Goal: Task Accomplishment & Management: Manage account settings

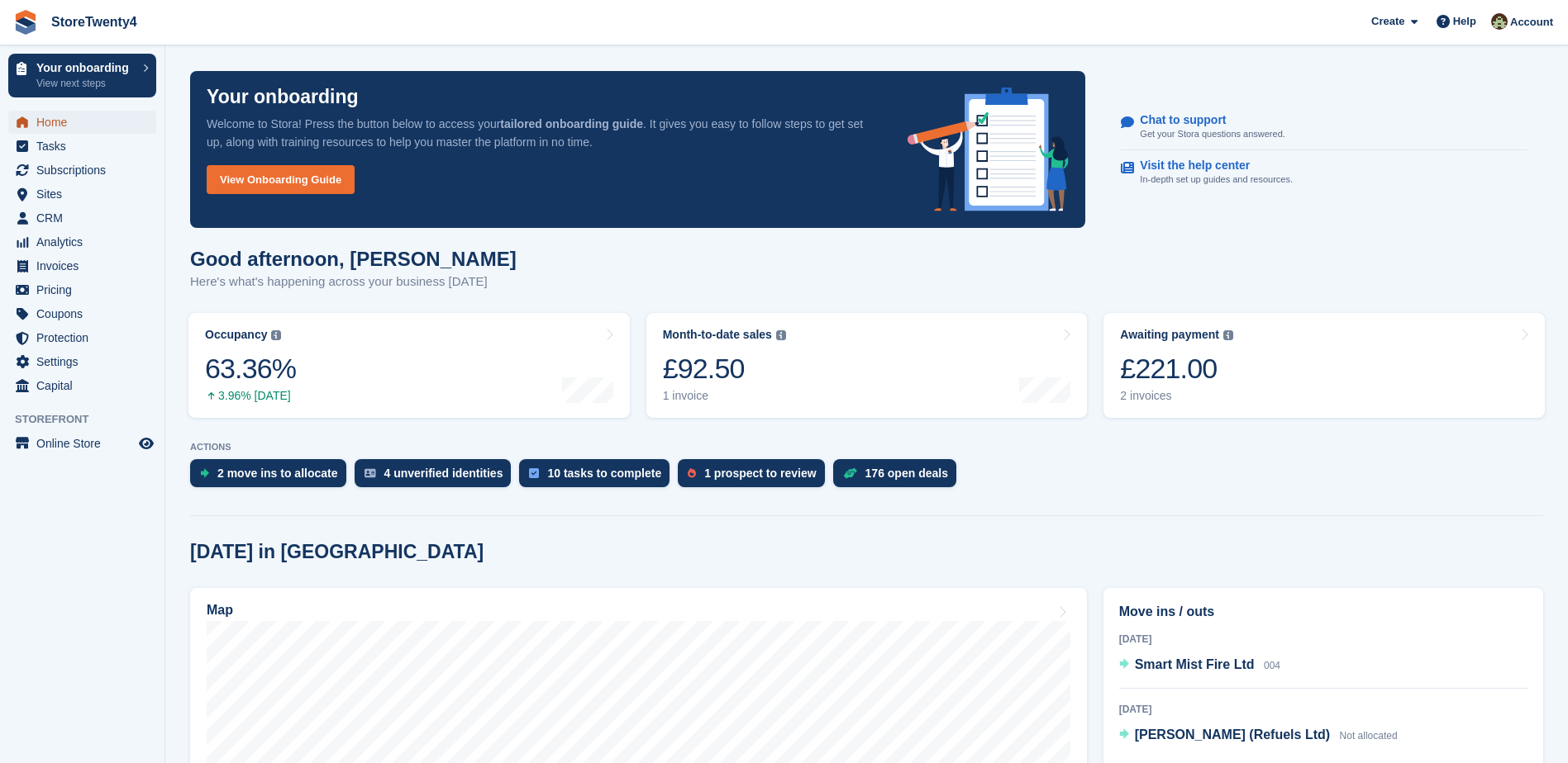
click at [63, 121] on span "Home" at bounding box center [86, 122] width 99 height 24
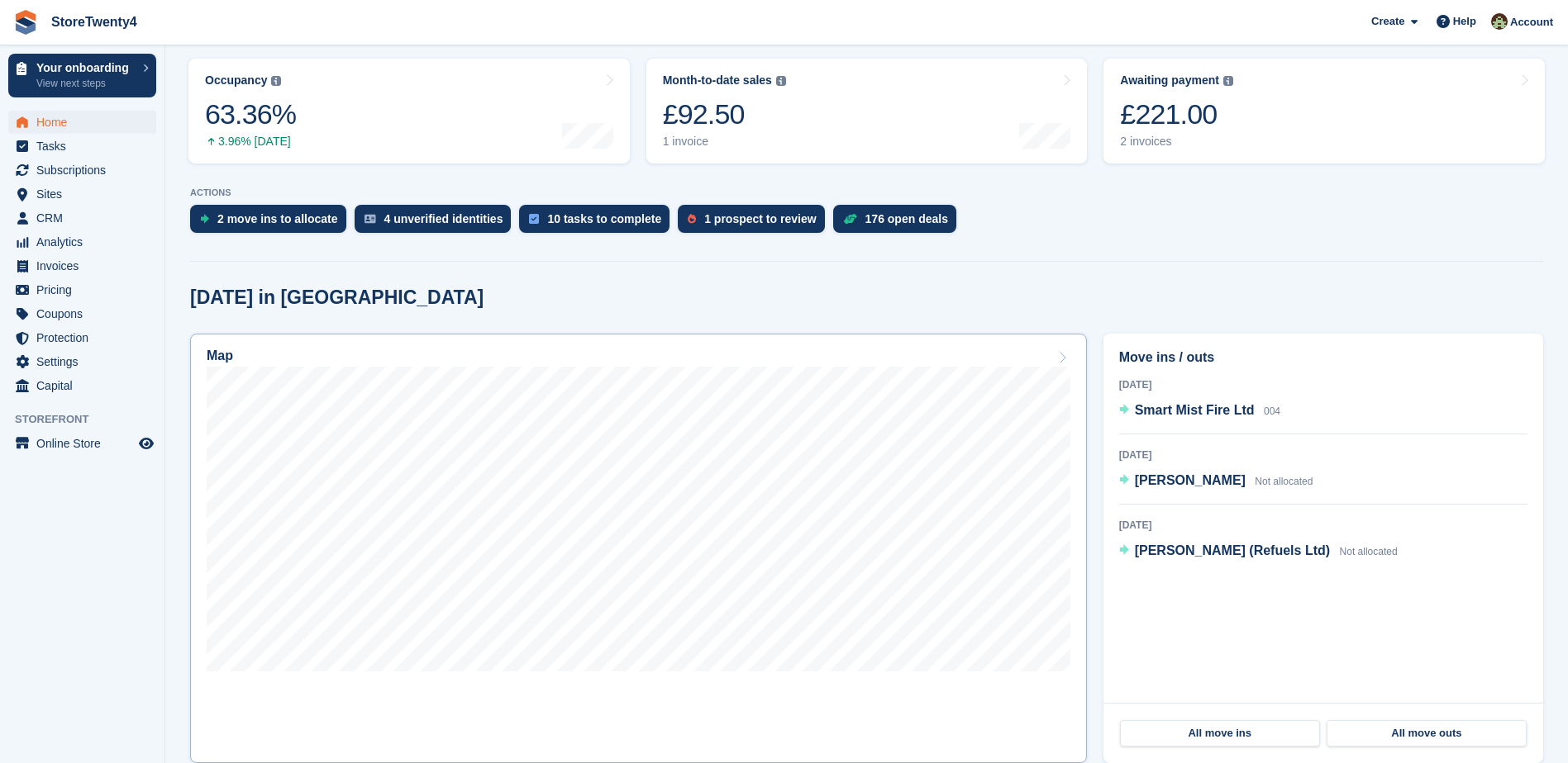
scroll to position [82, 0]
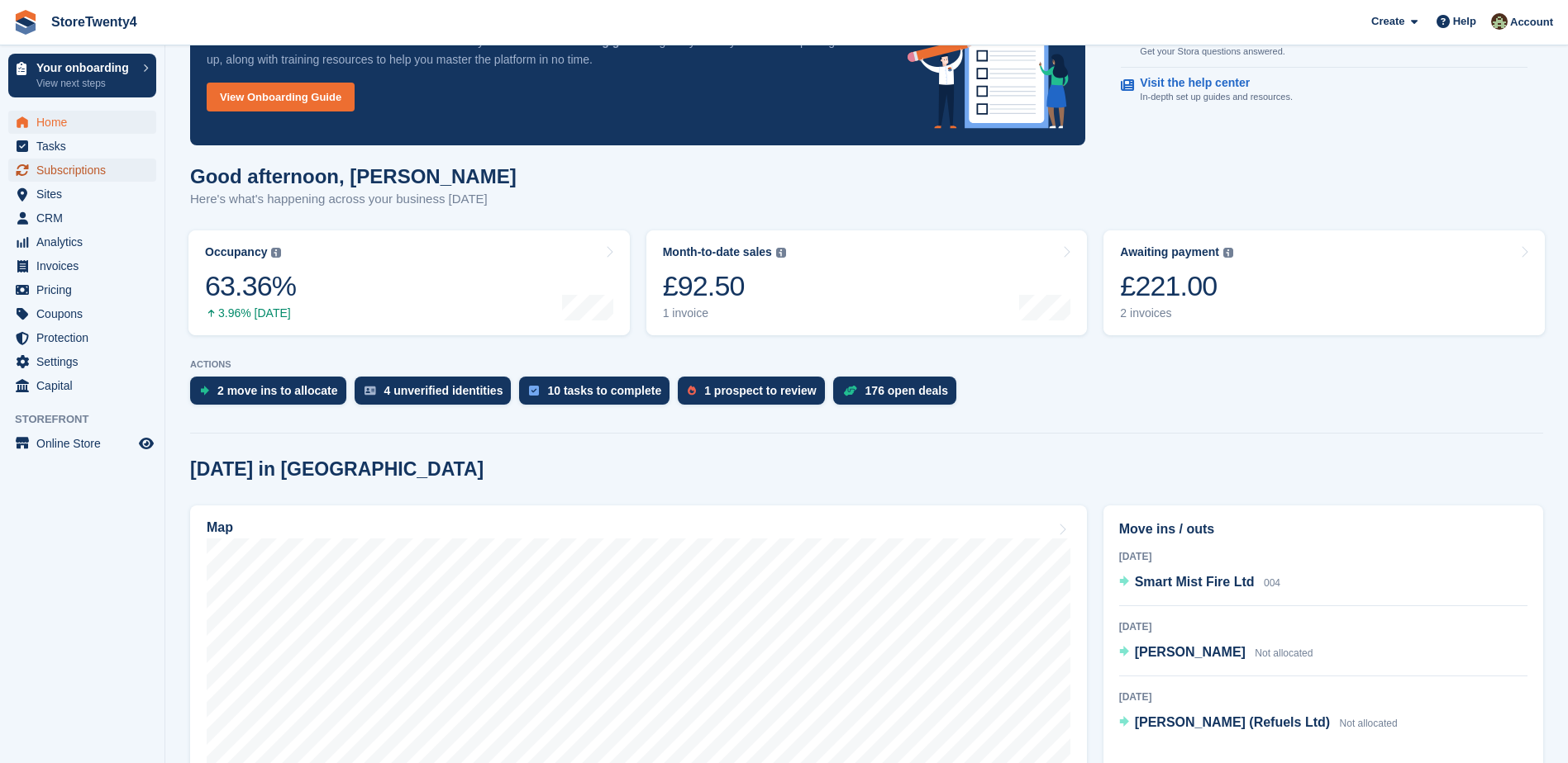
click at [72, 174] on span "Subscriptions" at bounding box center [86, 170] width 99 height 24
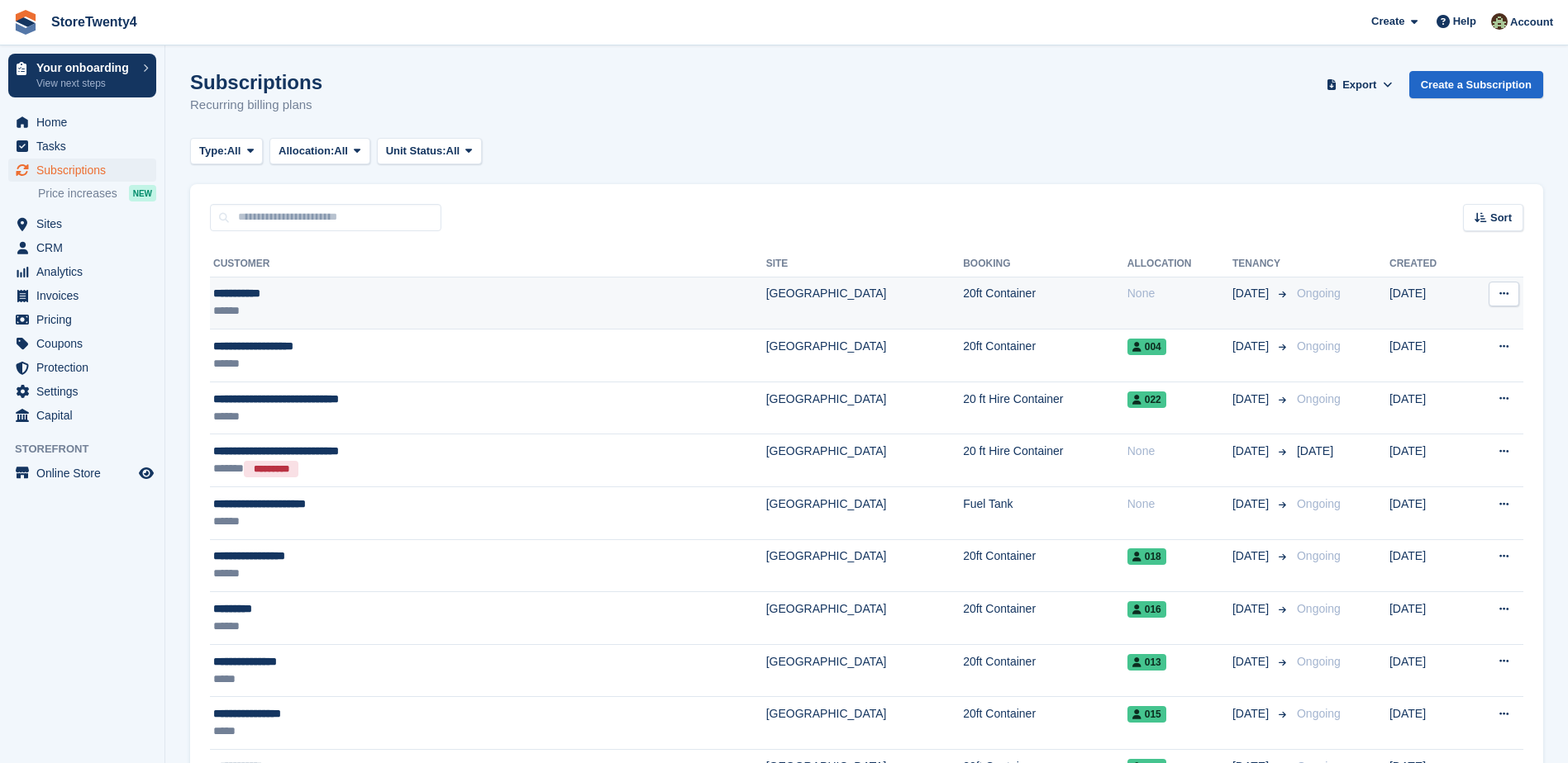
click at [812, 302] on td "[GEOGRAPHIC_DATA]" at bounding box center [864, 303] width 197 height 52
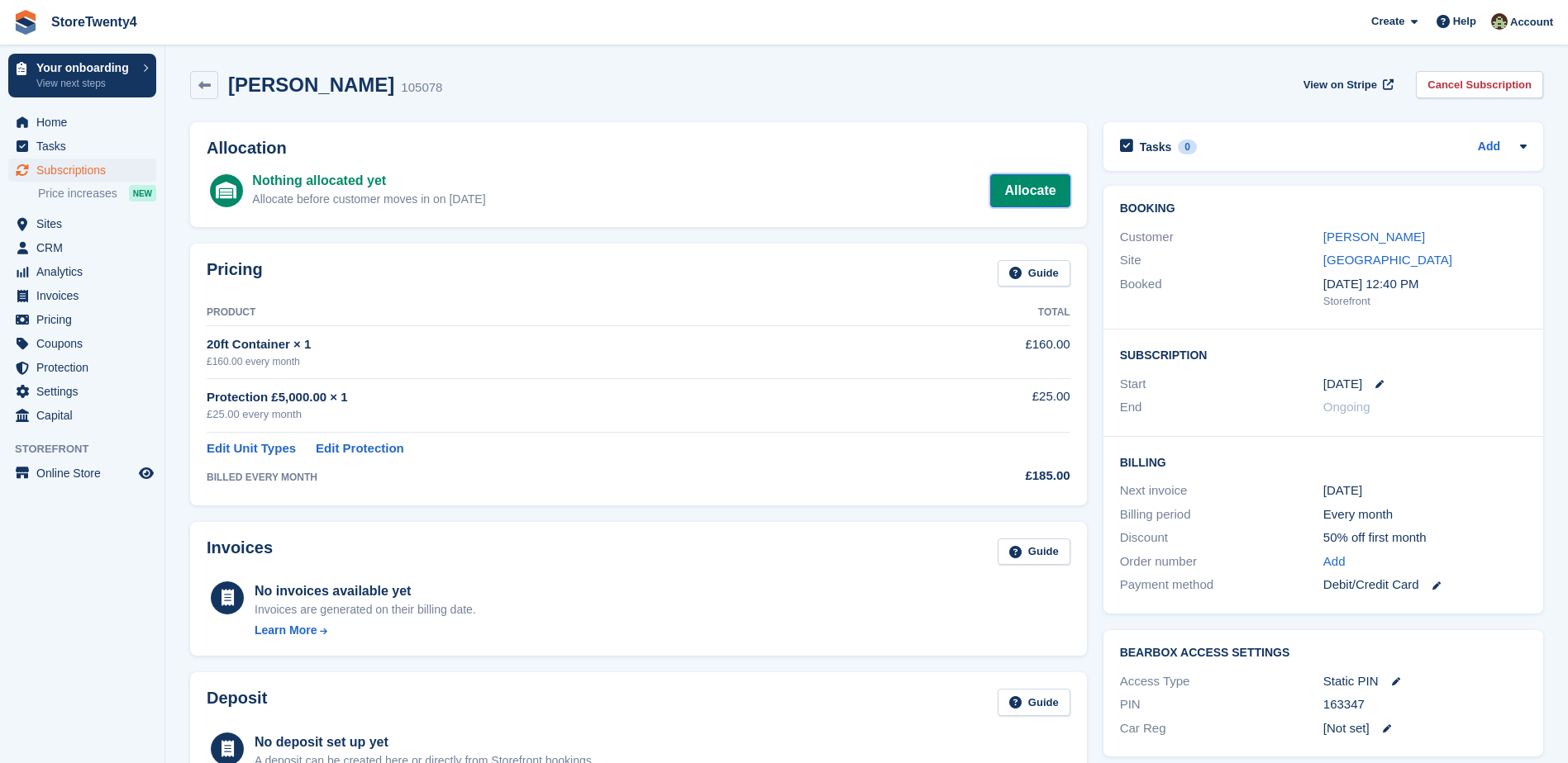
click at [1034, 187] on link "Allocate" at bounding box center [1030, 191] width 80 height 33
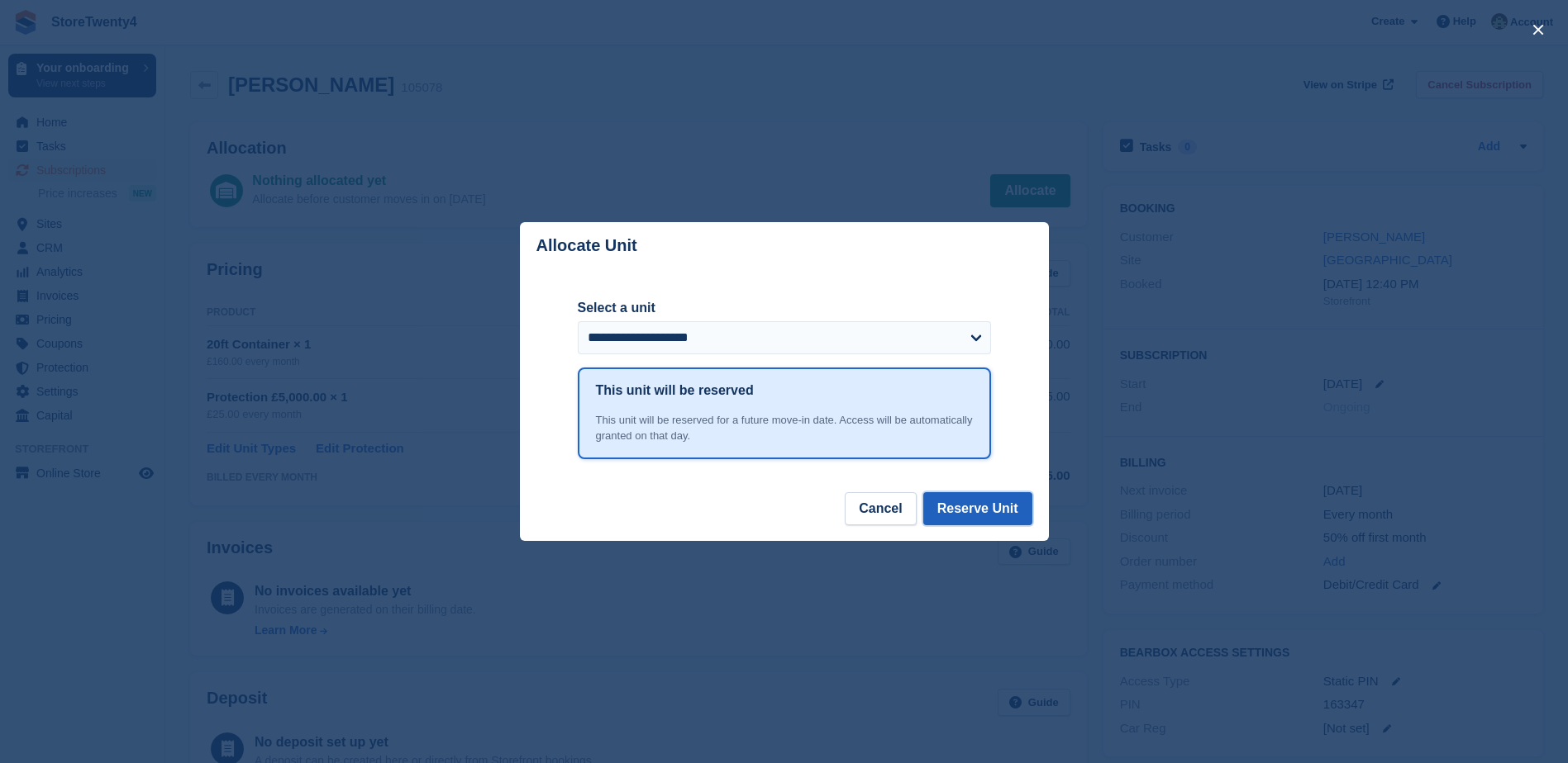
click at [967, 515] on button "Reserve Unit" at bounding box center [978, 509] width 109 height 33
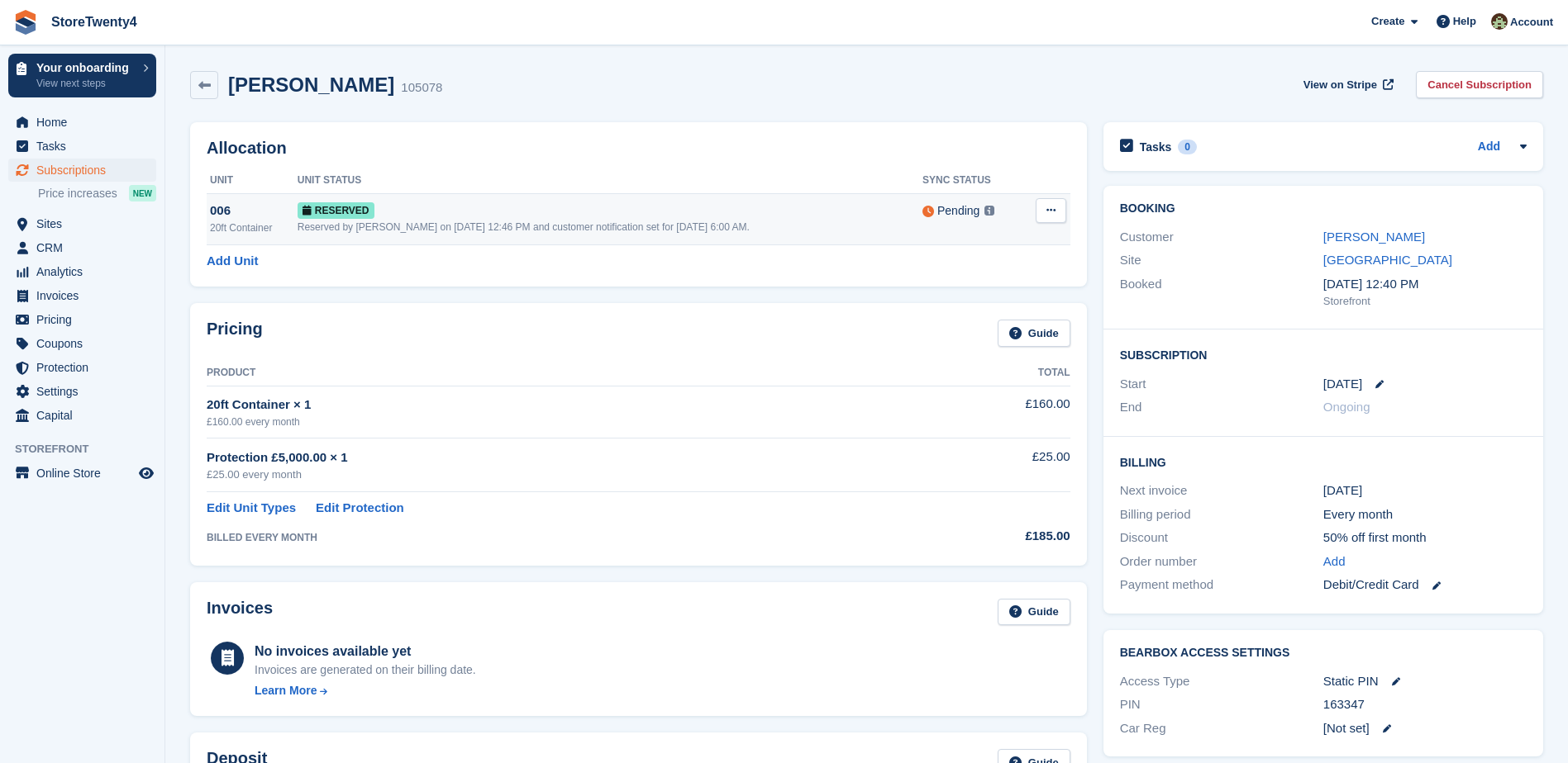
click at [614, 212] on div "Reserved" at bounding box center [609, 210] width 625 height 17
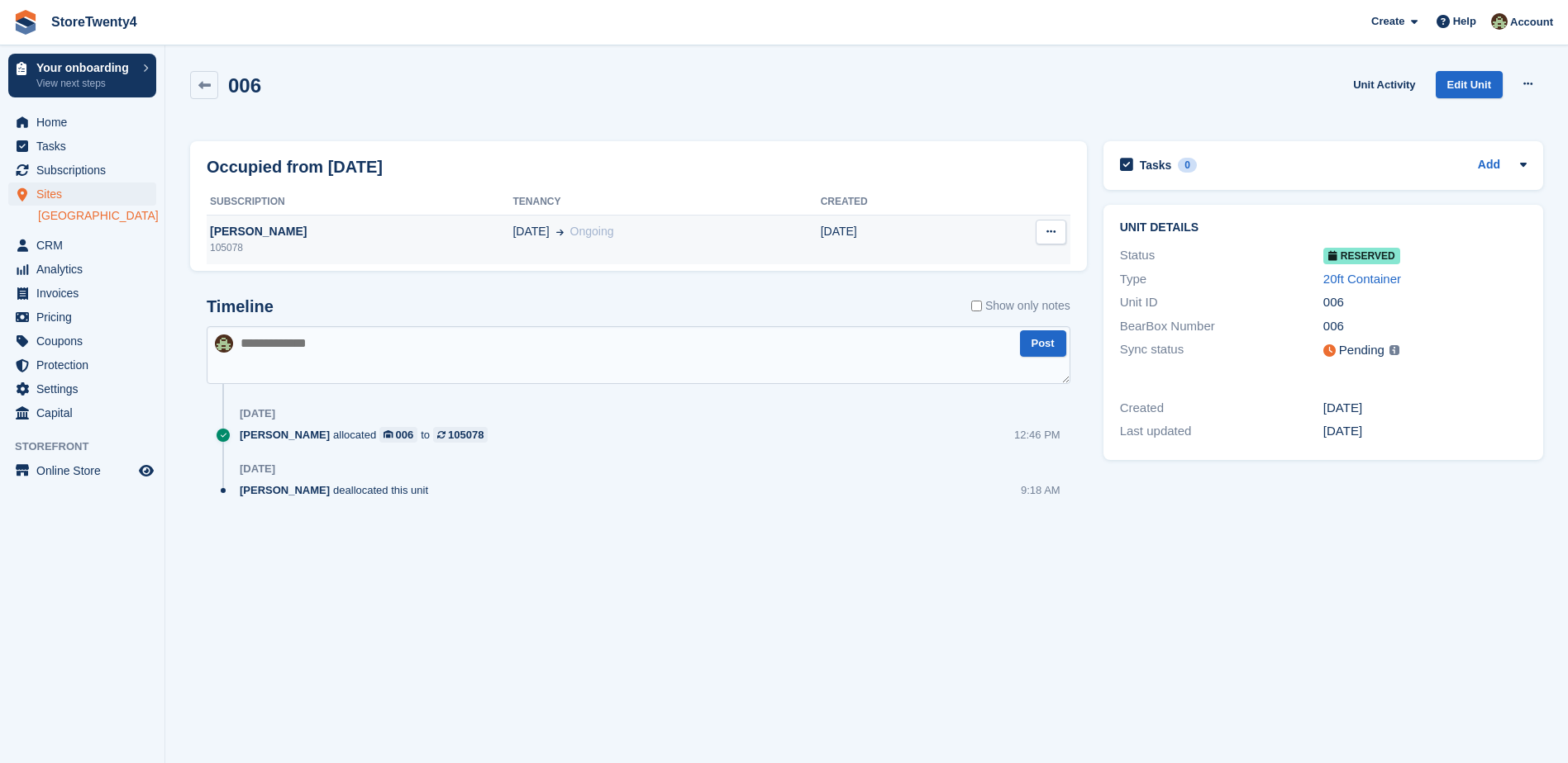
click at [468, 242] on div "105078" at bounding box center [359, 248] width 306 height 14
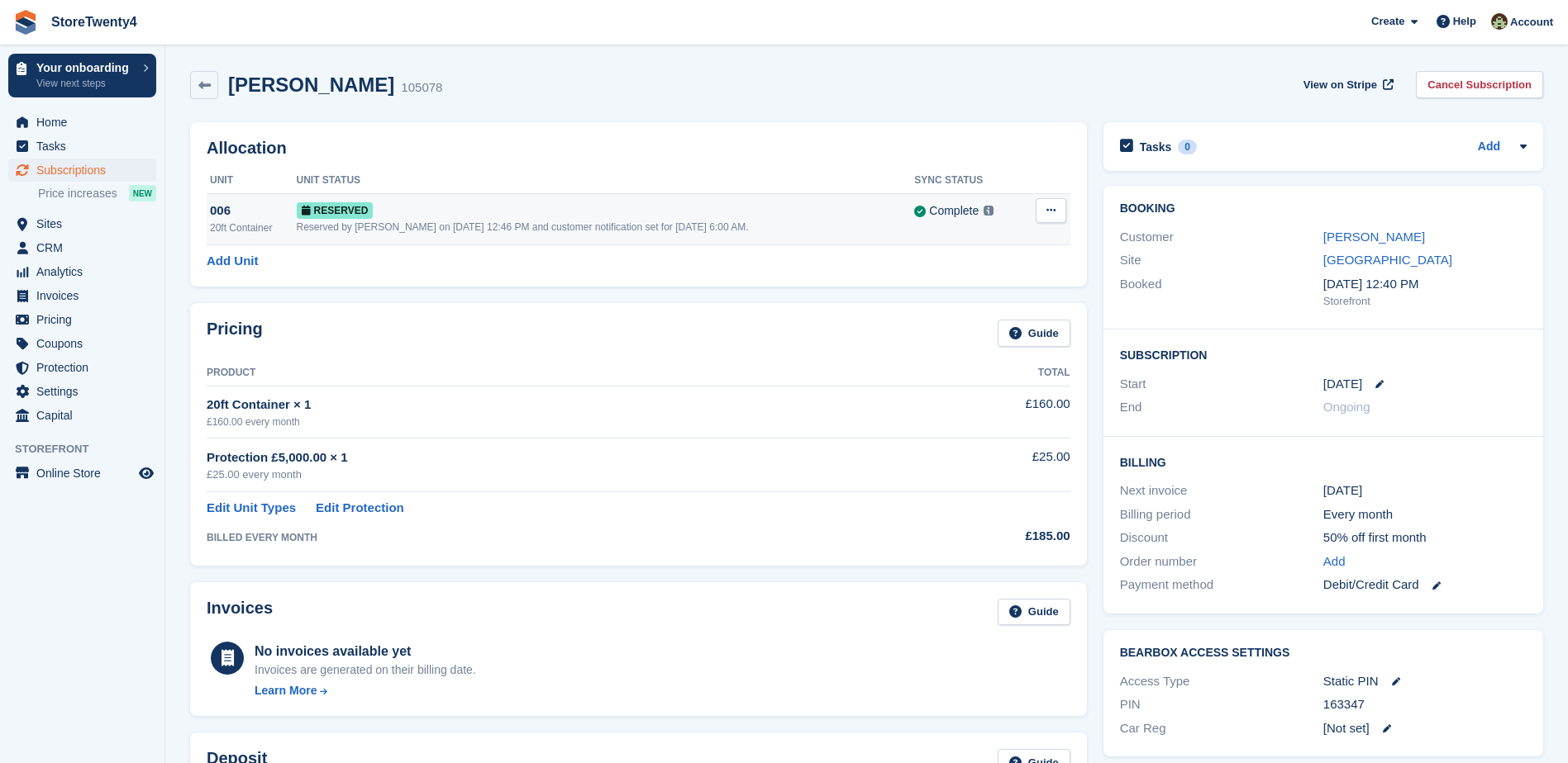
click at [1051, 219] on button at bounding box center [1051, 210] width 31 height 24
click at [988, 239] on p "Grant Early Access" at bounding box center [987, 243] width 144 height 22
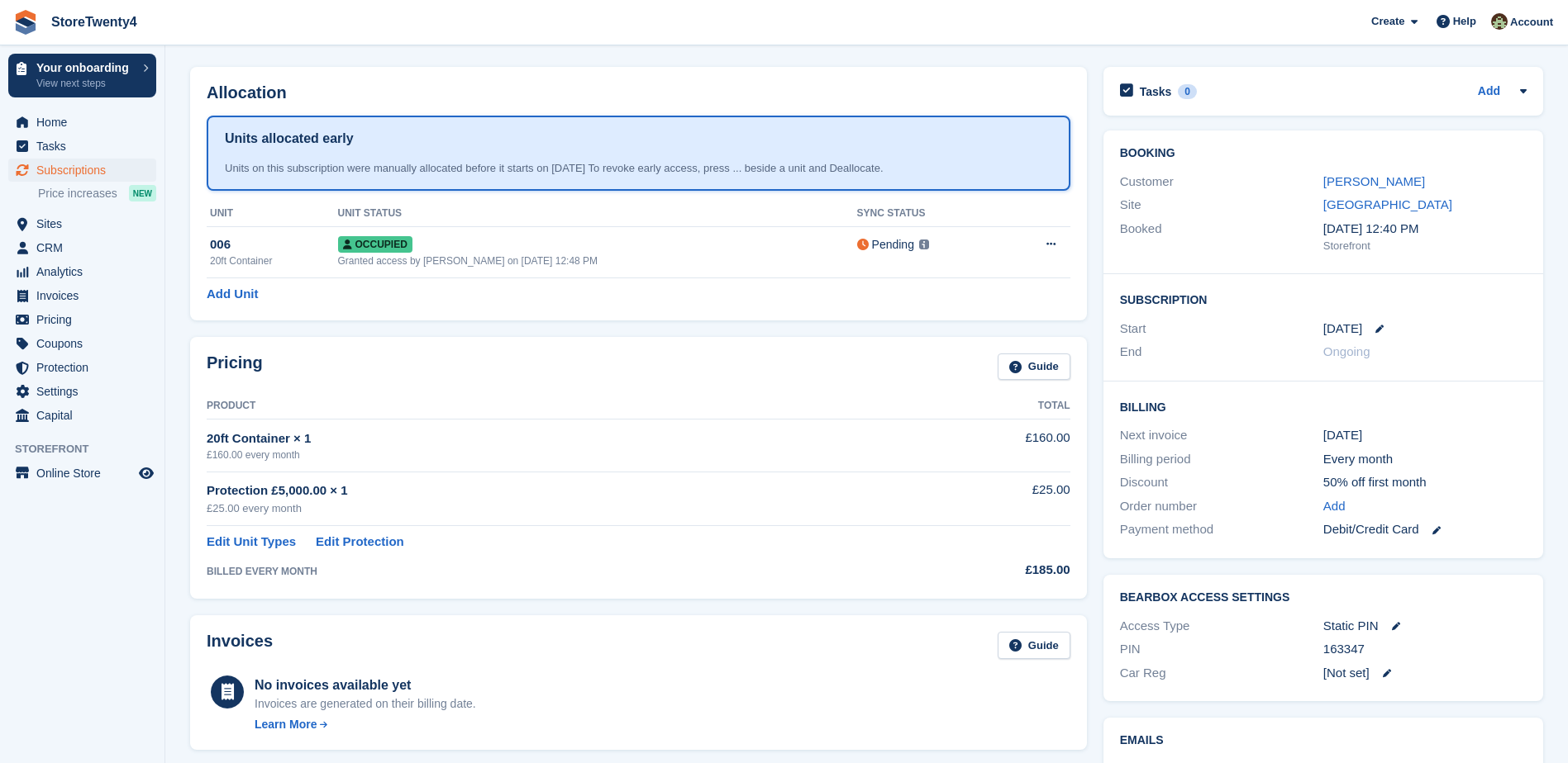
scroll to position [82, 0]
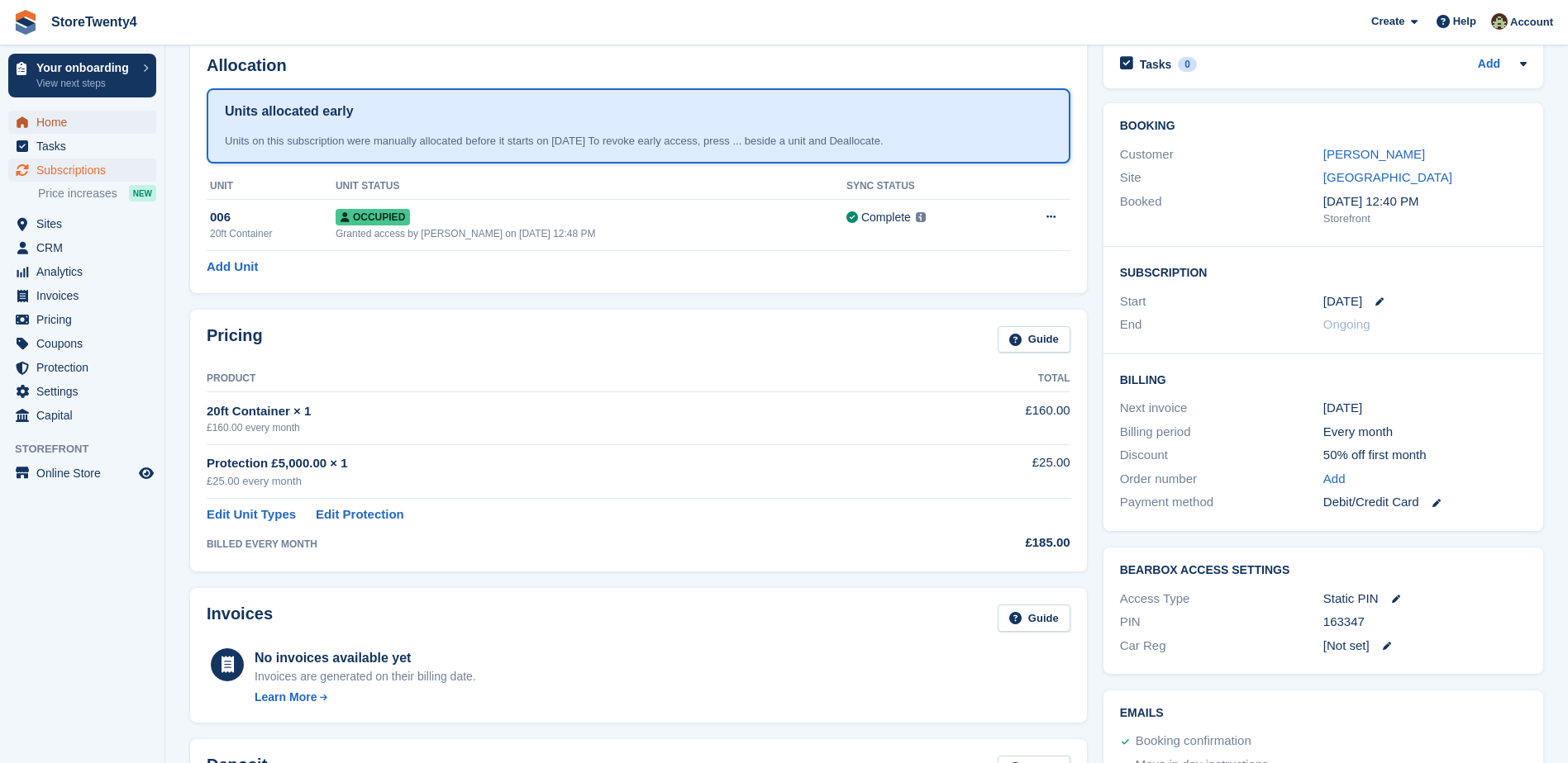
click at [54, 123] on span "Home" at bounding box center [86, 122] width 99 height 24
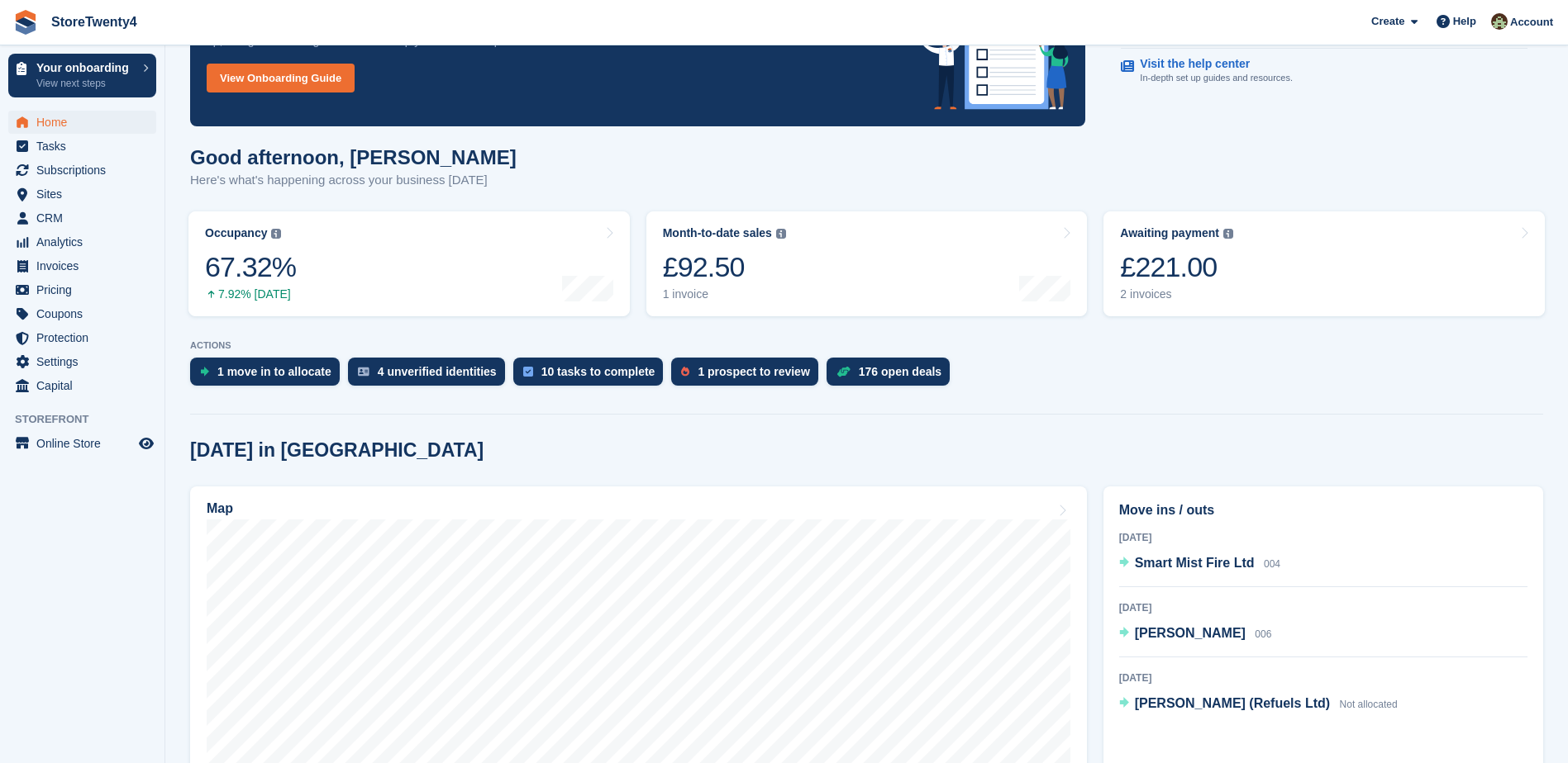
scroll to position [331, 0]
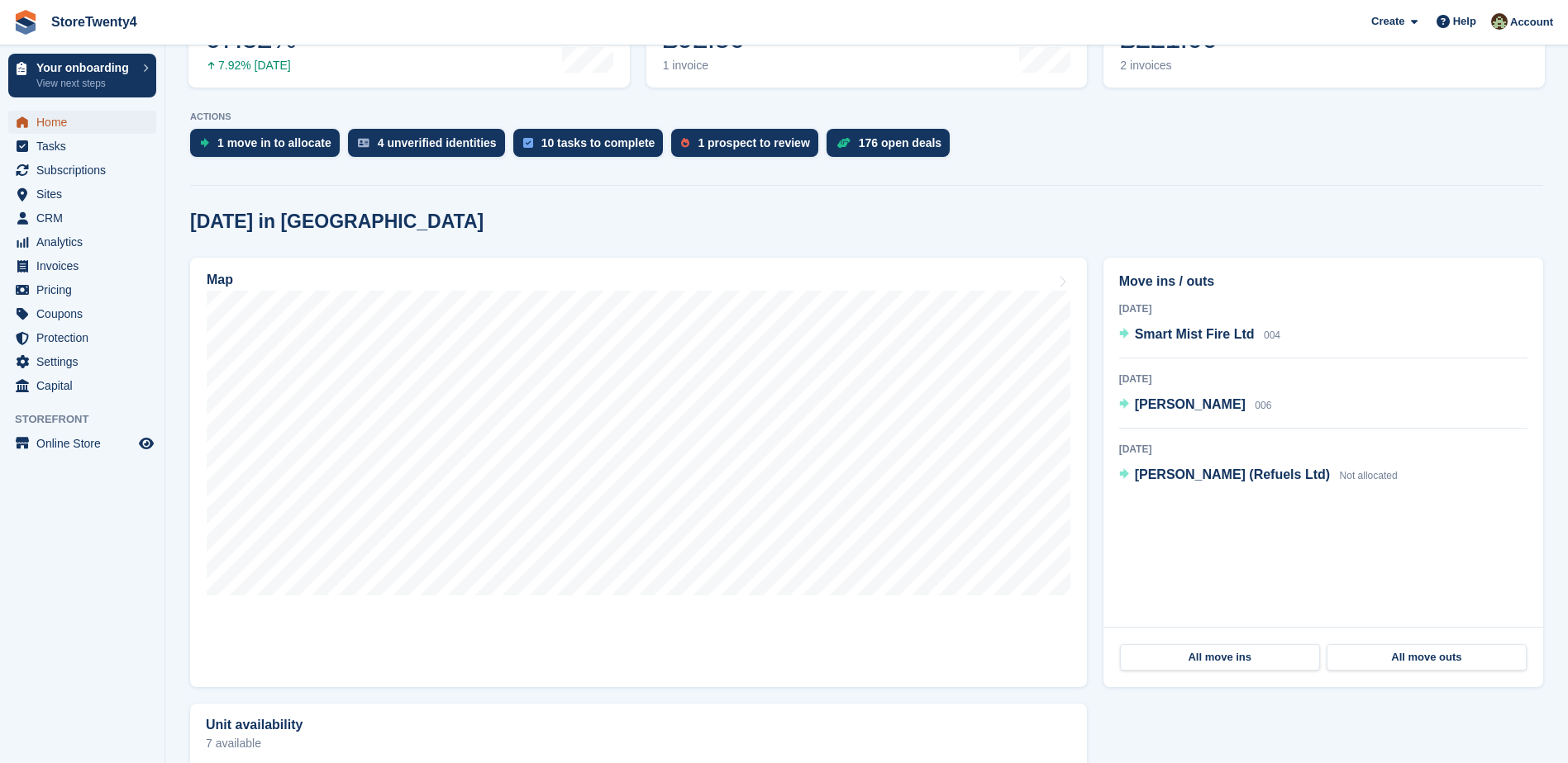
click at [51, 120] on span "Home" at bounding box center [86, 122] width 99 height 24
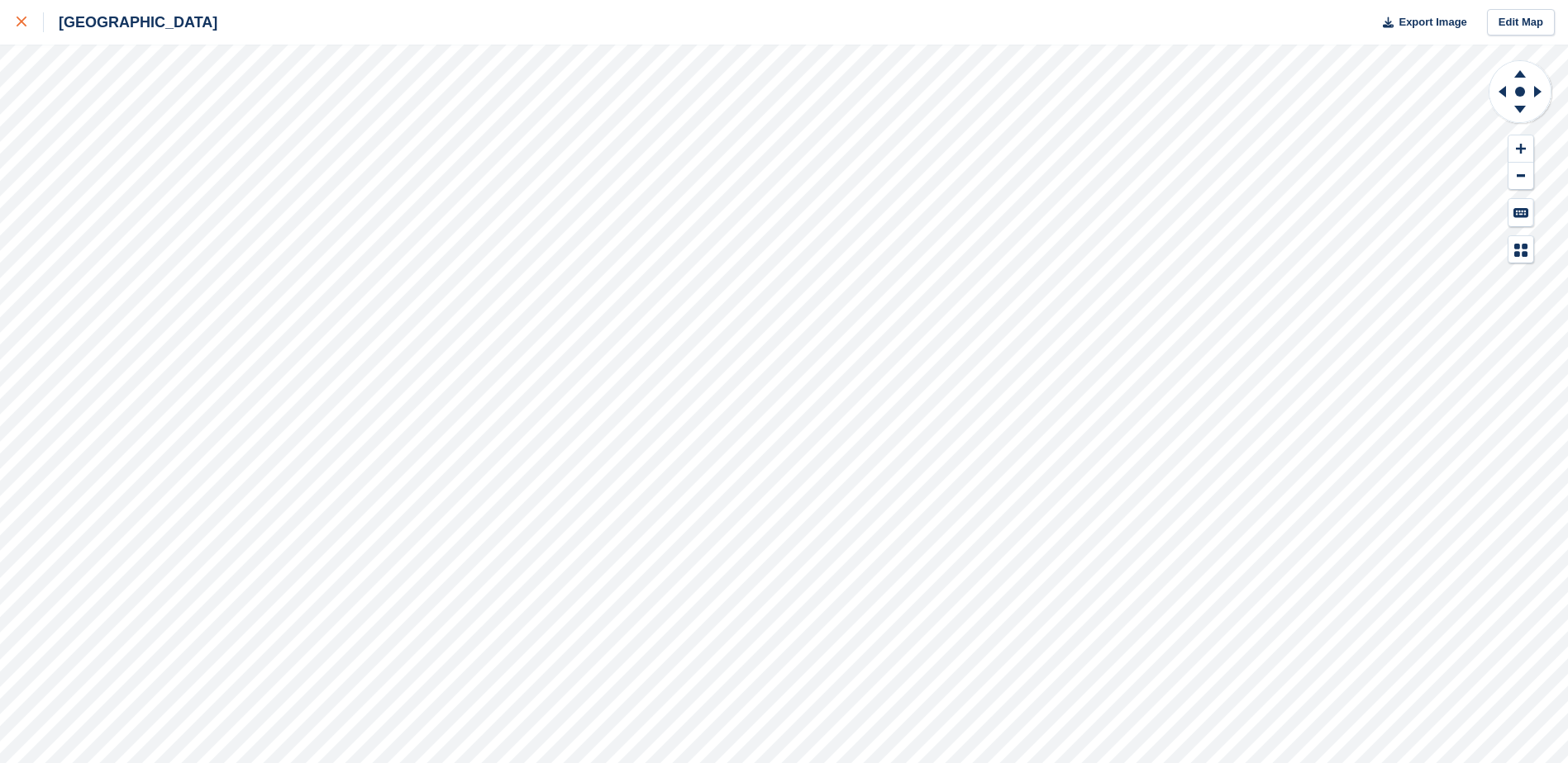
click at [24, 23] on icon at bounding box center [21, 21] width 10 height 10
click at [22, 24] on icon at bounding box center [21, 21] width 10 height 10
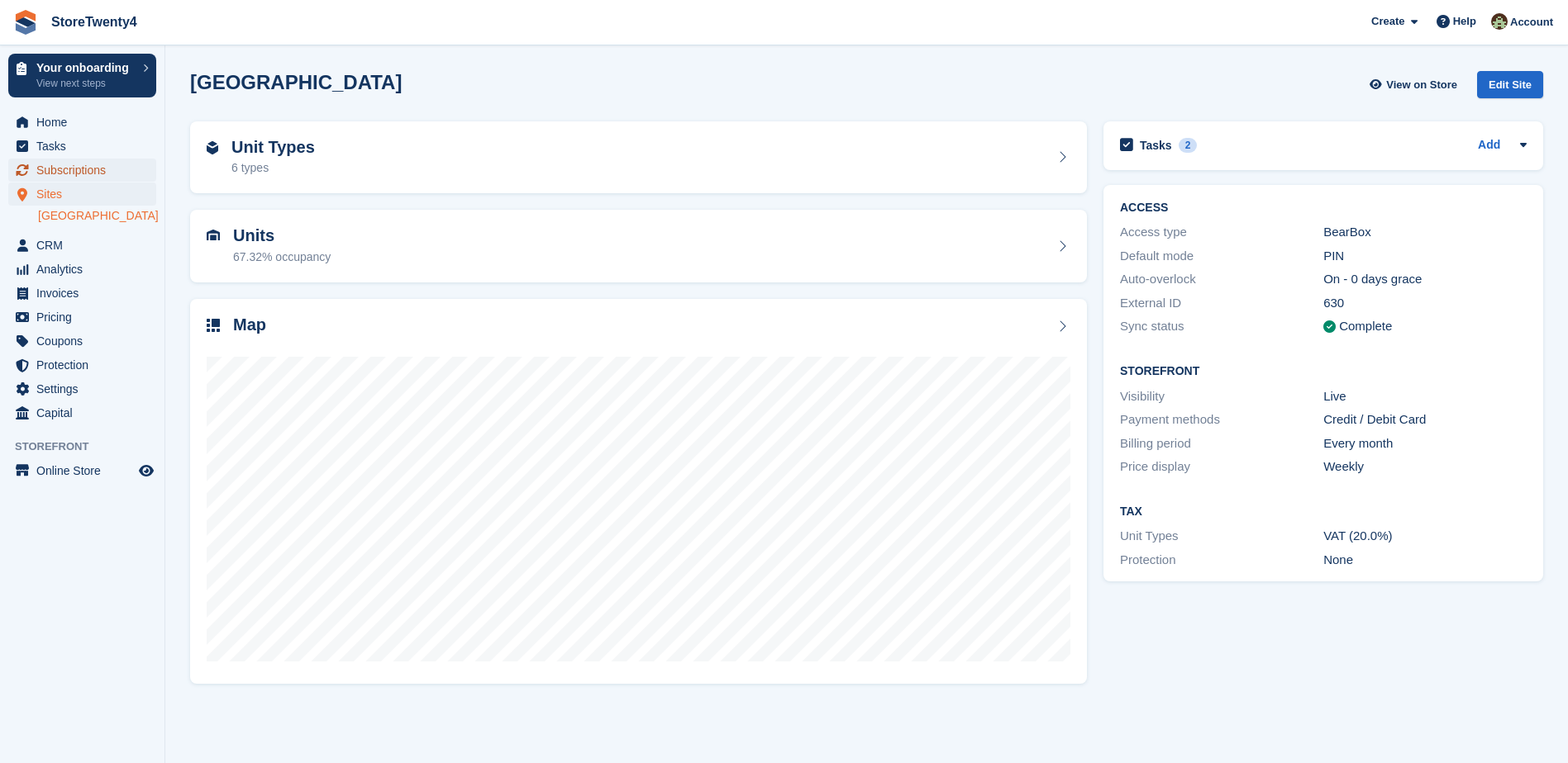
click at [82, 169] on span "Subscriptions" at bounding box center [86, 170] width 99 height 24
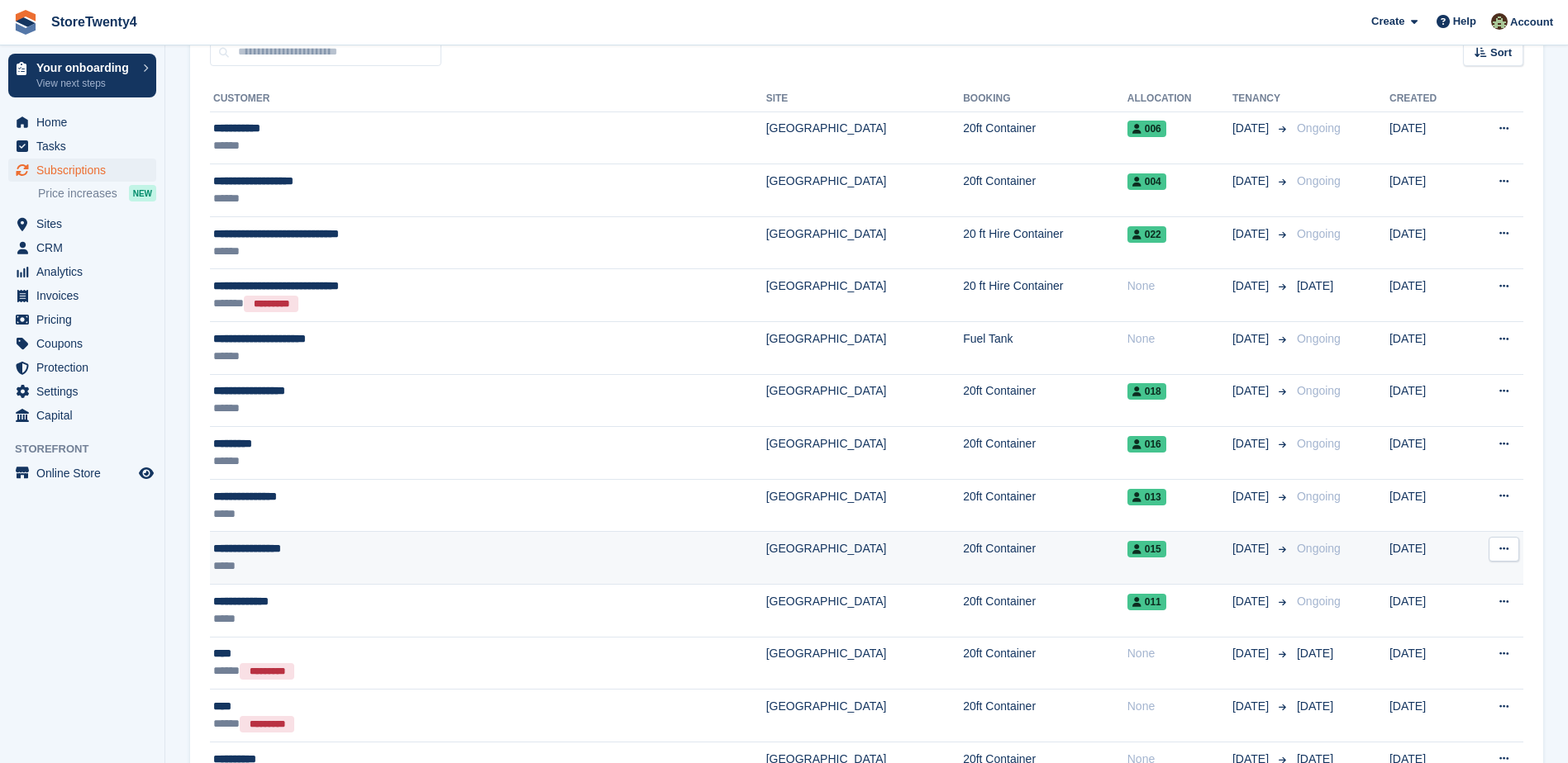
scroll to position [248, 0]
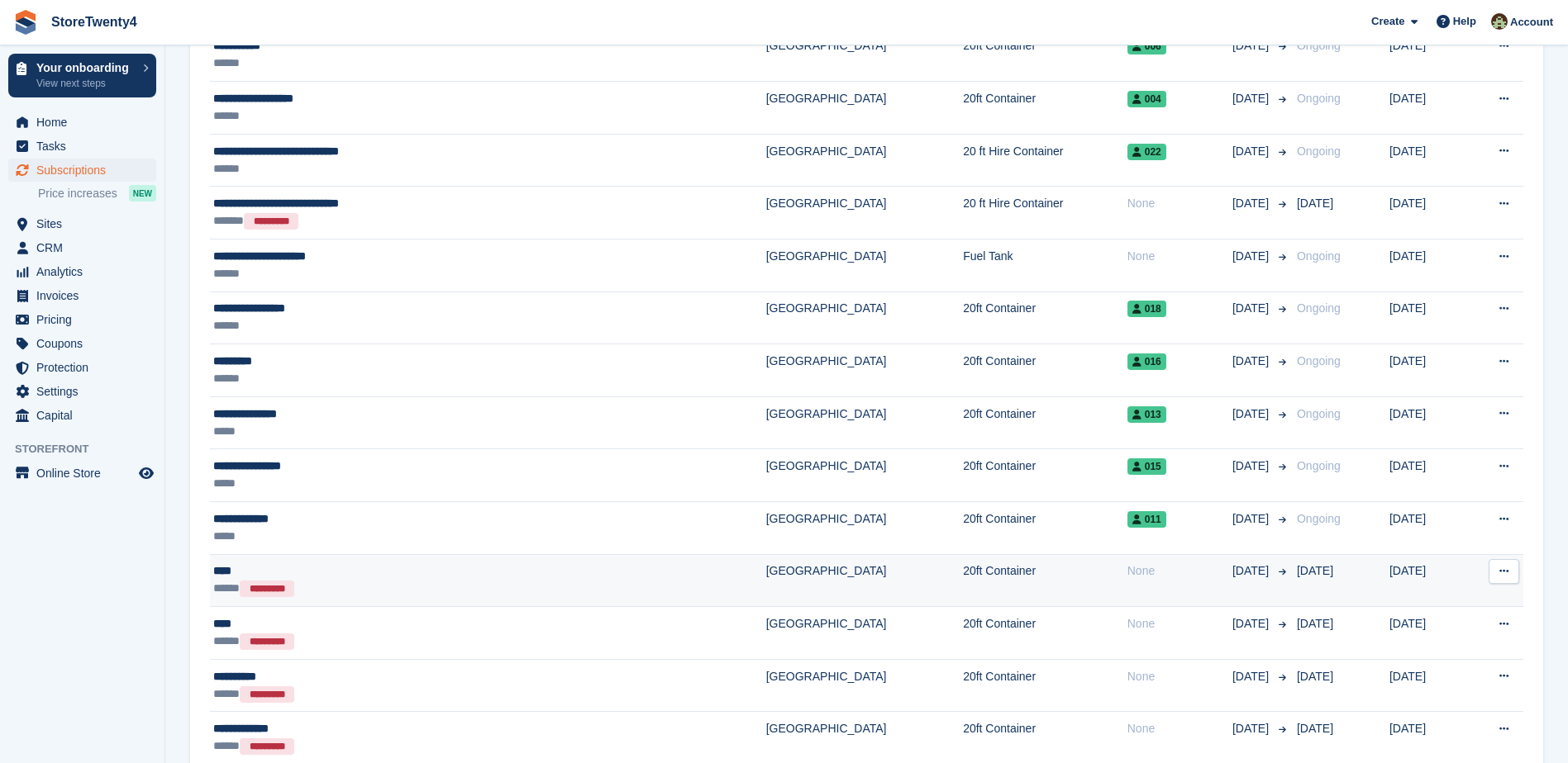
click at [766, 569] on td "[GEOGRAPHIC_DATA]" at bounding box center [864, 580] width 197 height 52
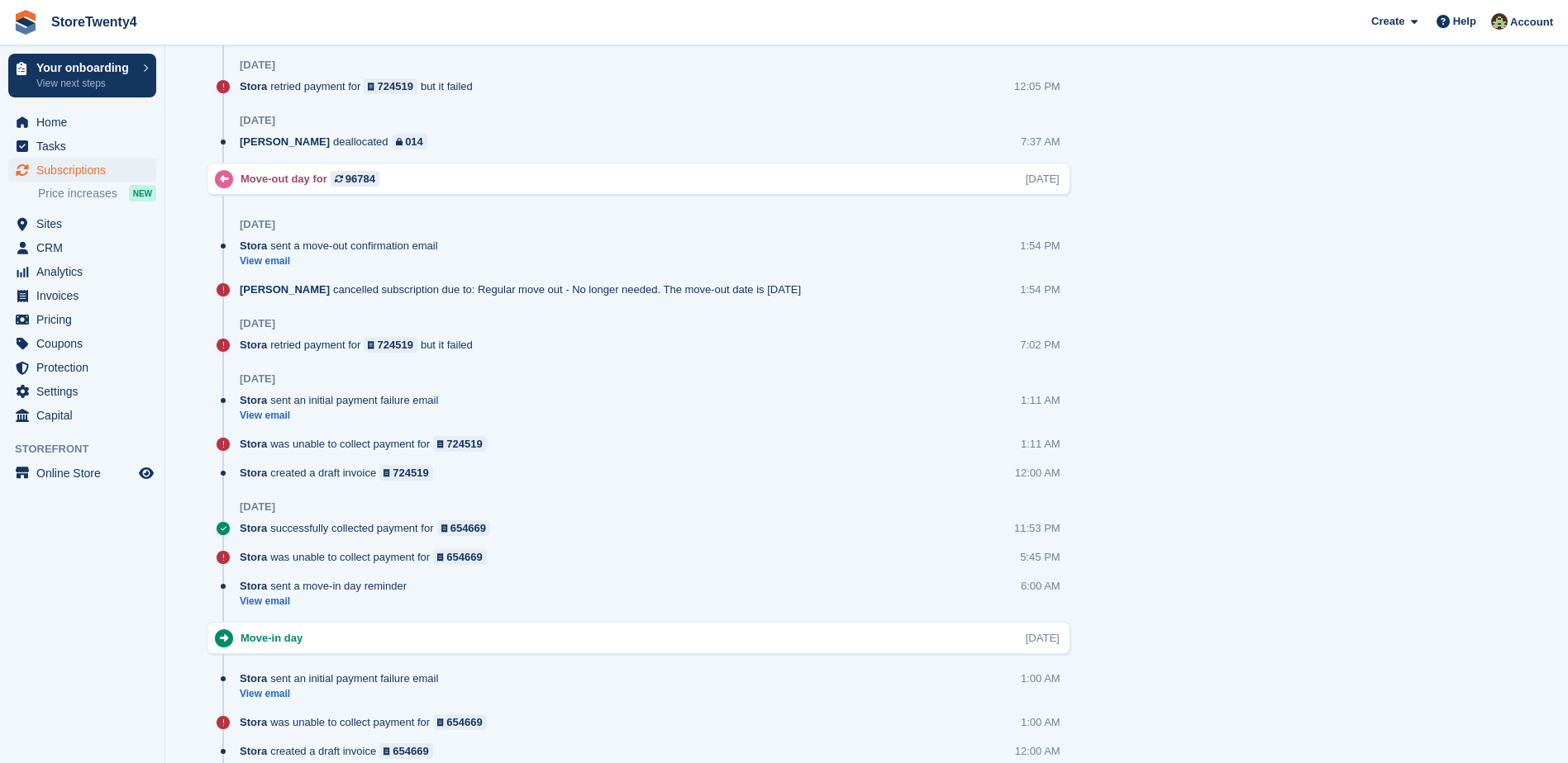
scroll to position [1199, 0]
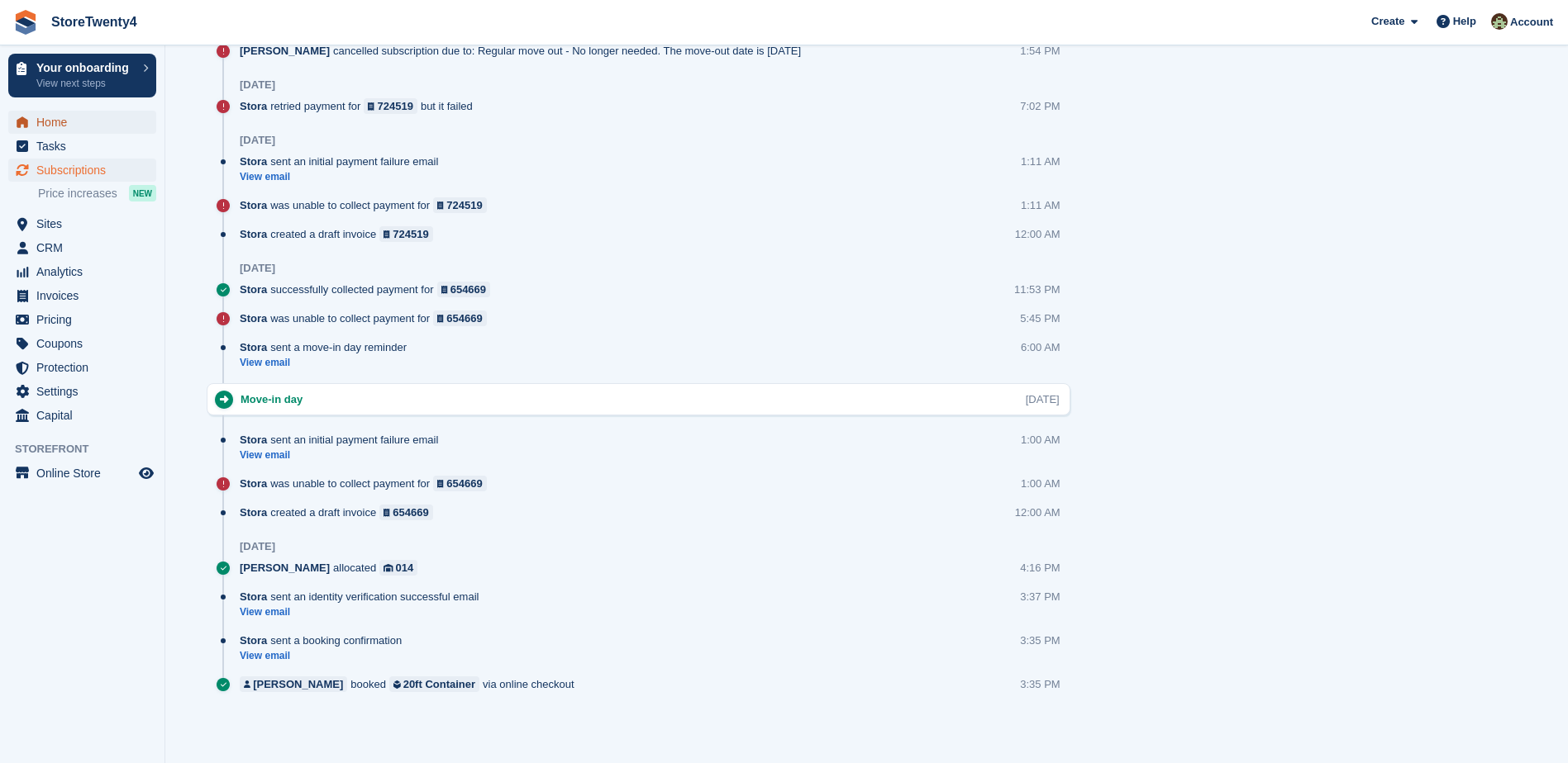
click at [62, 120] on span "Home" at bounding box center [86, 122] width 99 height 24
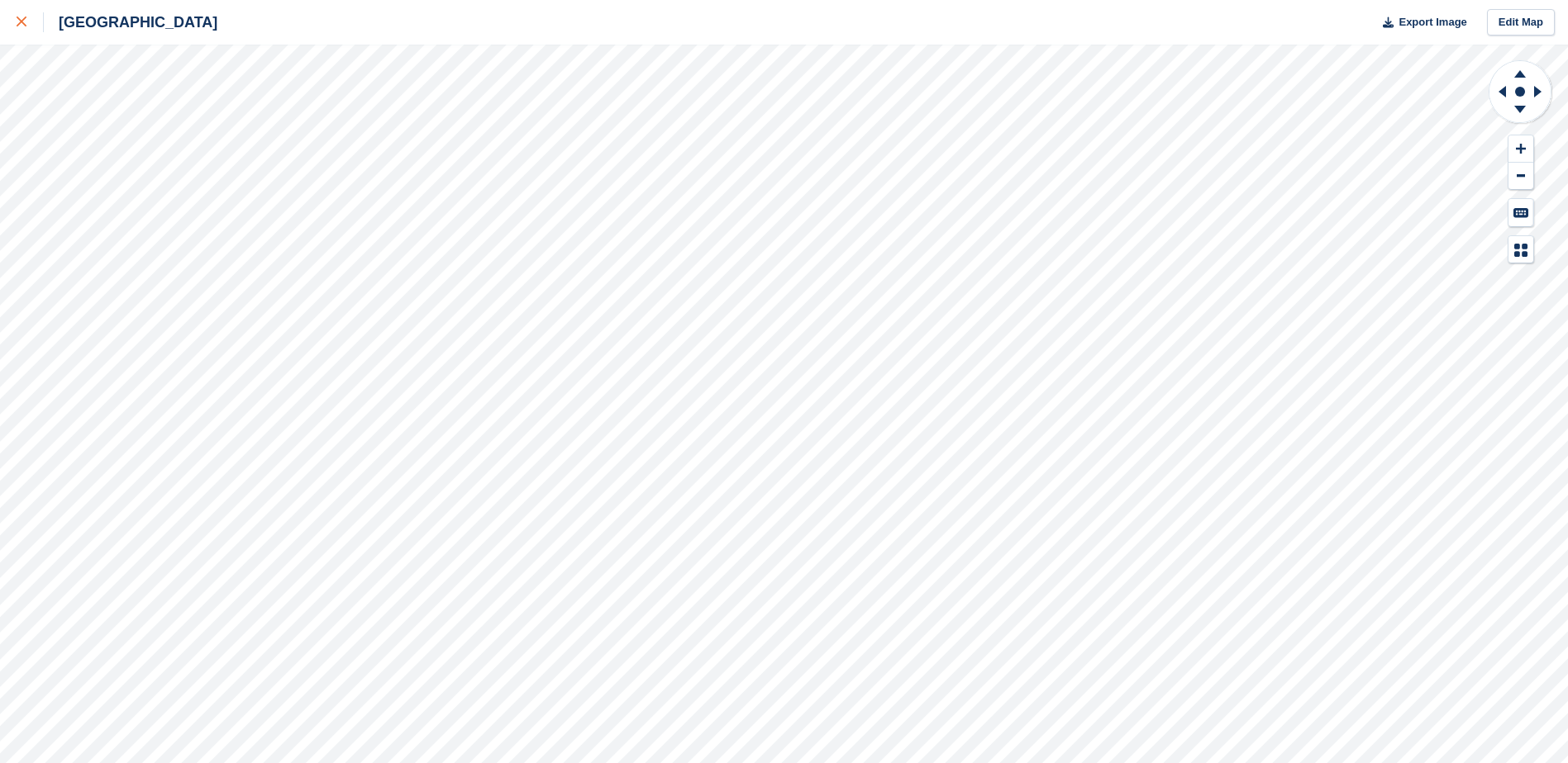
click at [21, 22] on icon at bounding box center [21, 21] width 10 height 10
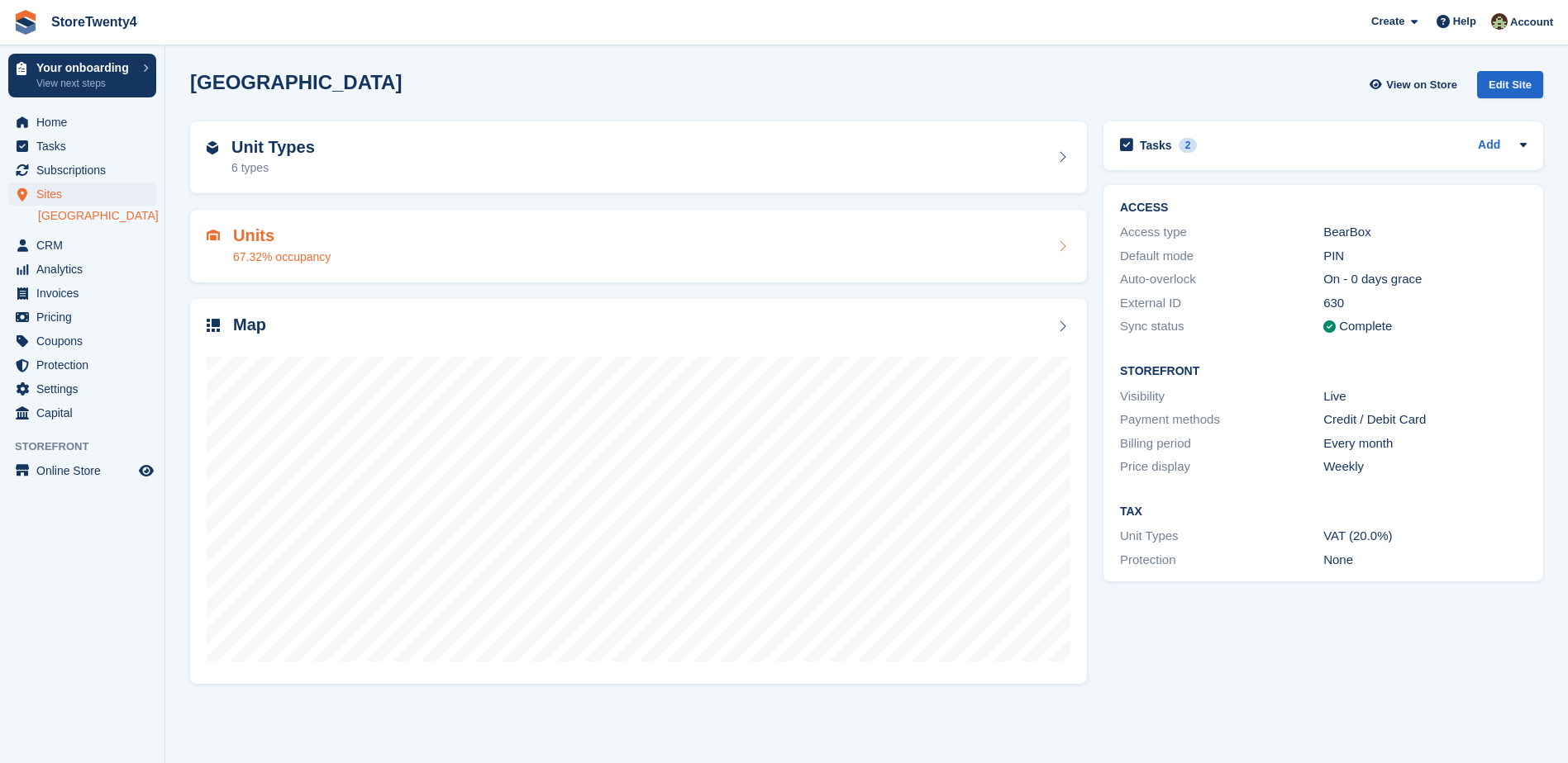
click at [306, 250] on div "67.32% occupancy" at bounding box center [282, 257] width 98 height 17
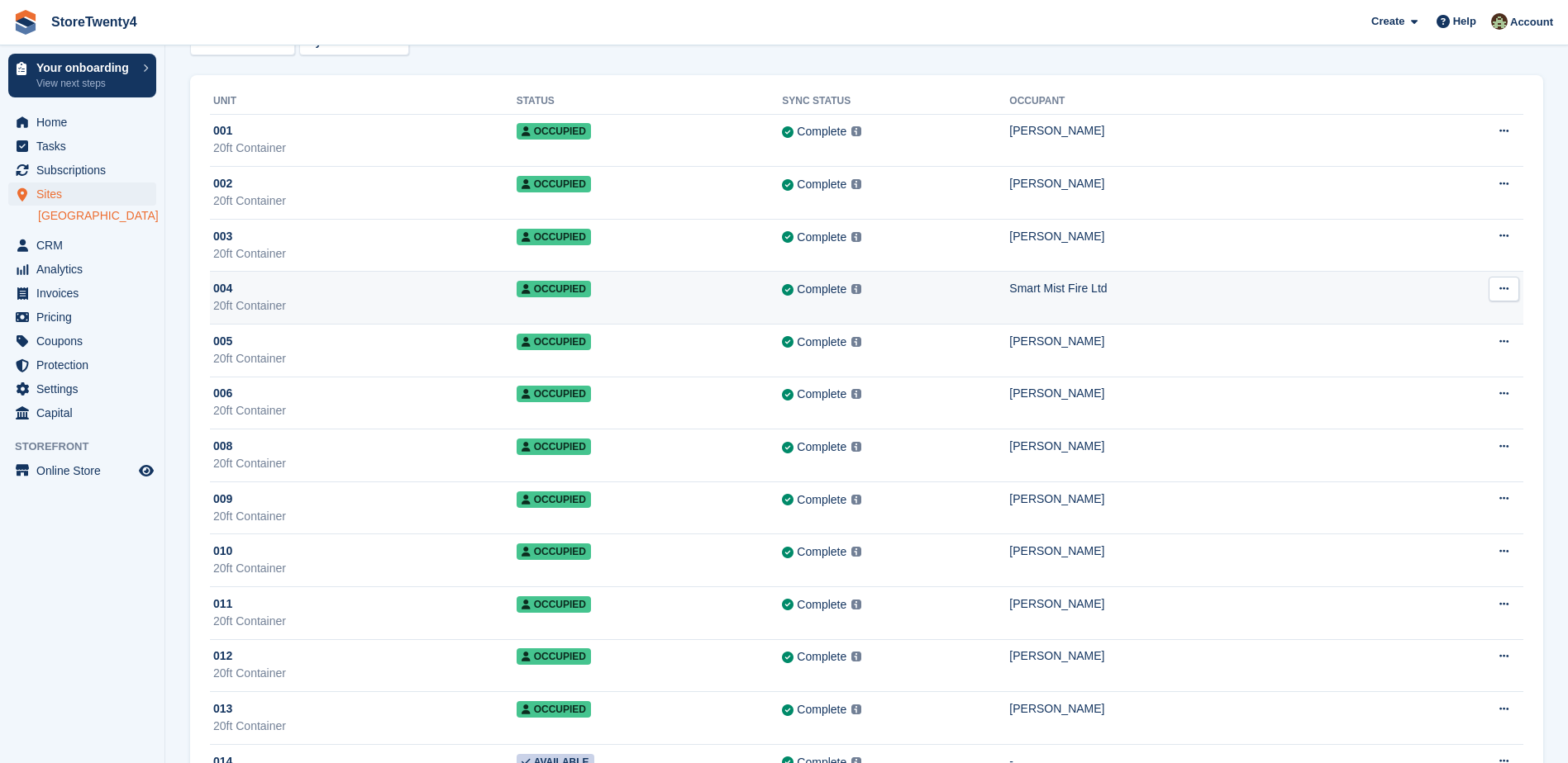
scroll to position [331, 0]
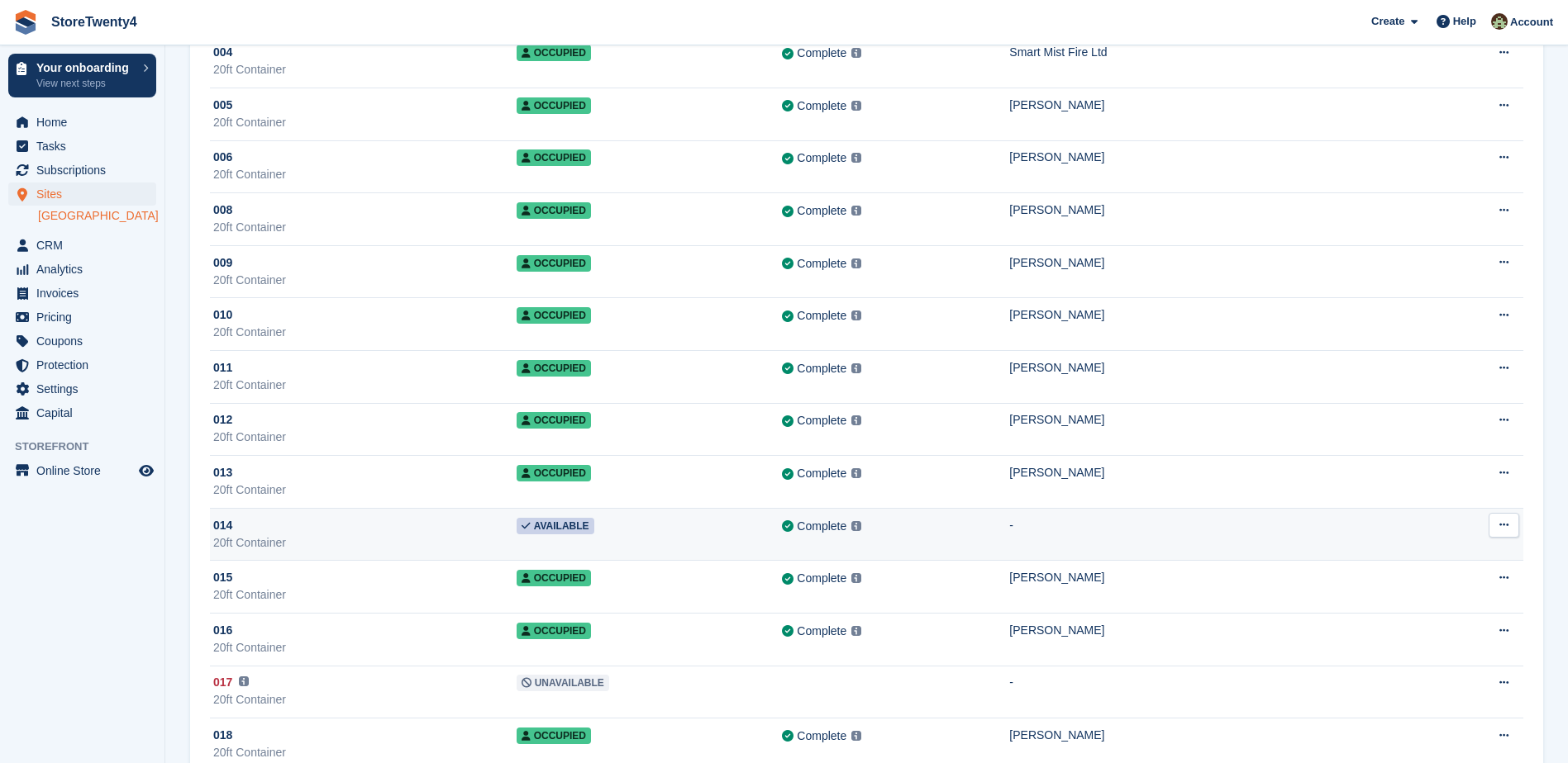
click at [1507, 523] on icon at bounding box center [1504, 525] width 9 height 11
click at [1407, 559] on p "Edit unit" at bounding box center [1439, 558] width 144 height 22
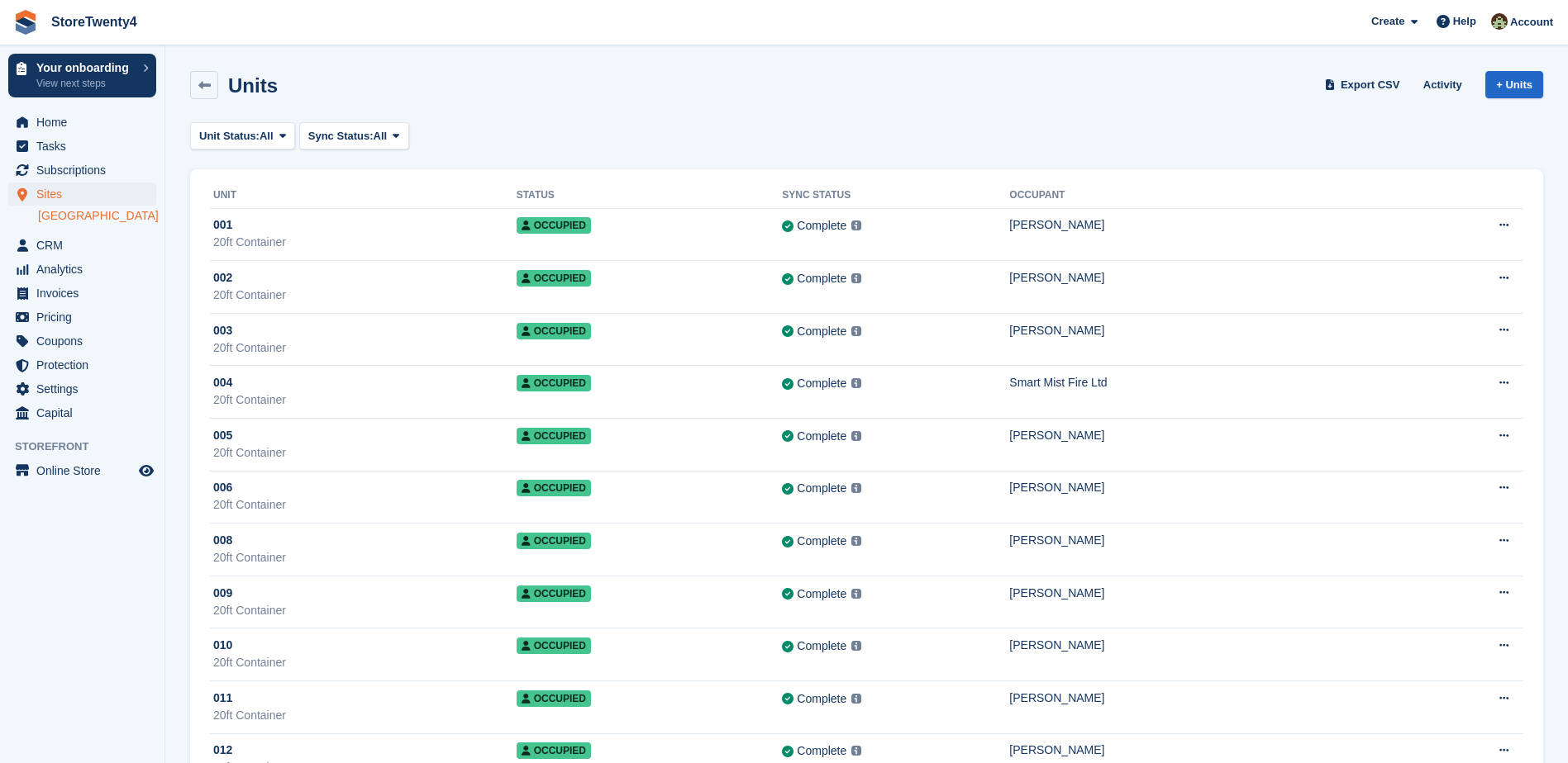
scroll to position [331, 0]
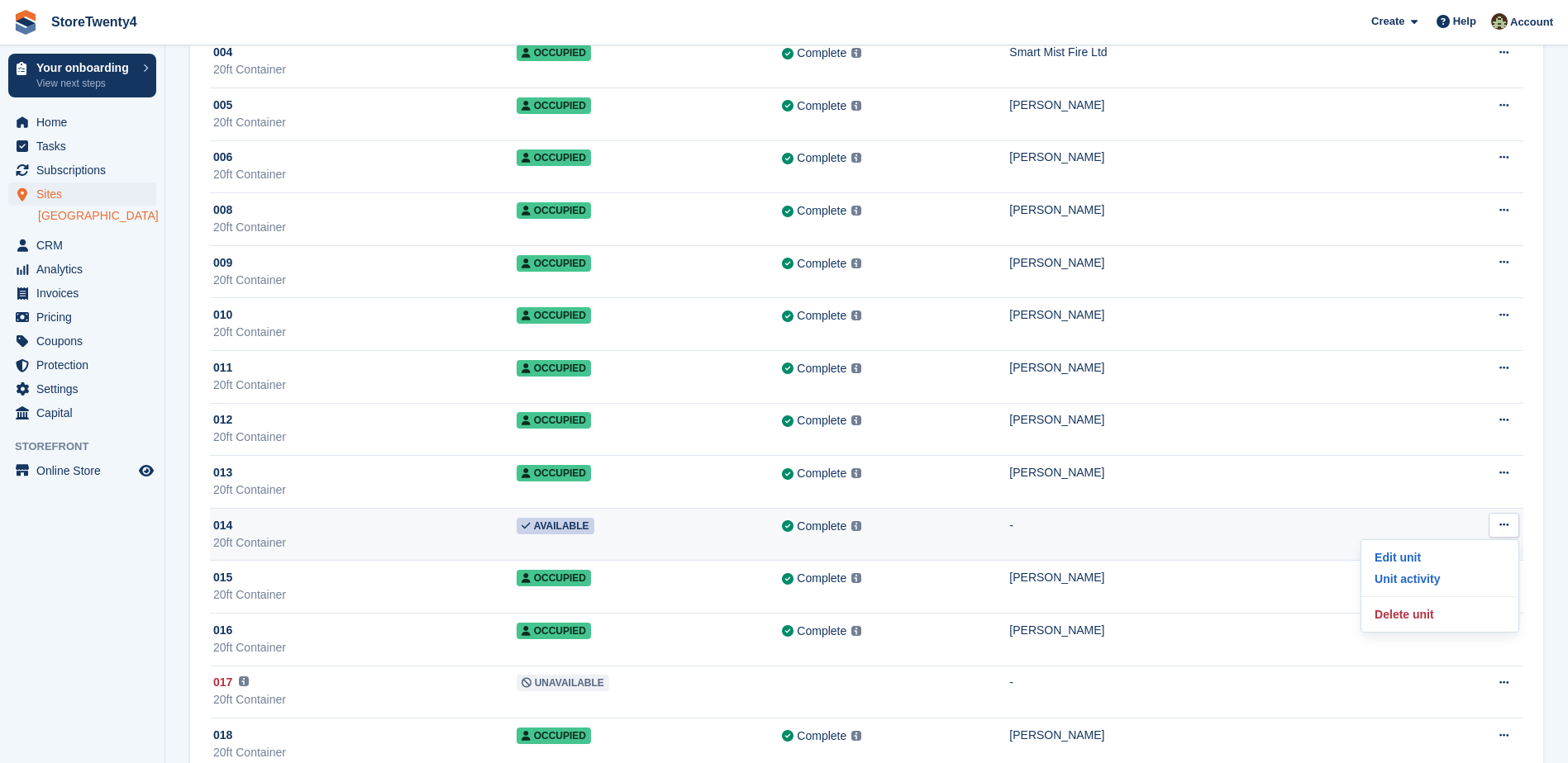
click at [621, 530] on td "Available" at bounding box center [649, 534] width 266 height 52
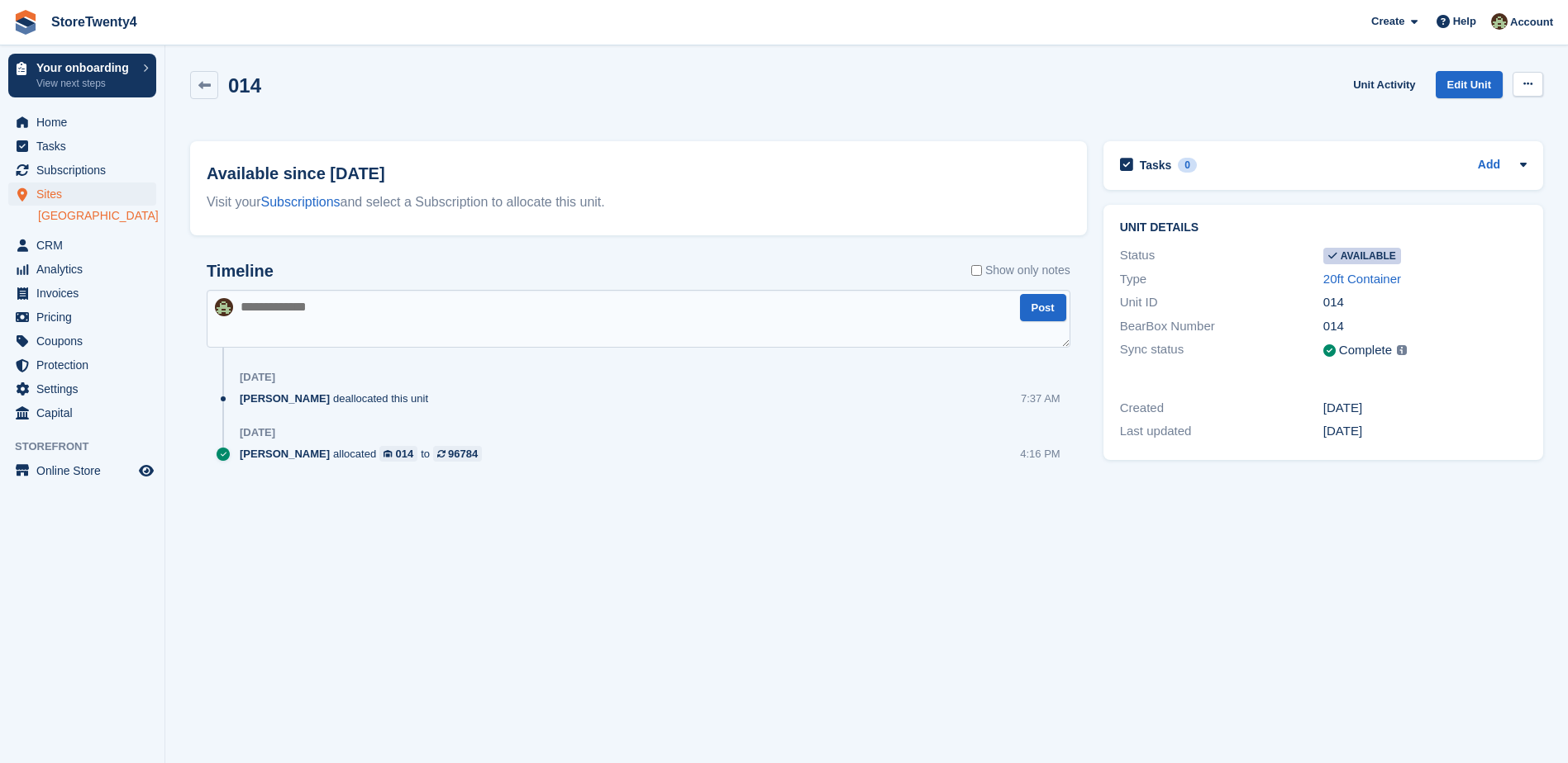
click at [1529, 81] on icon at bounding box center [1527, 84] width 9 height 11
click at [1469, 114] on p "Make unavailable" at bounding box center [1463, 117] width 144 height 22
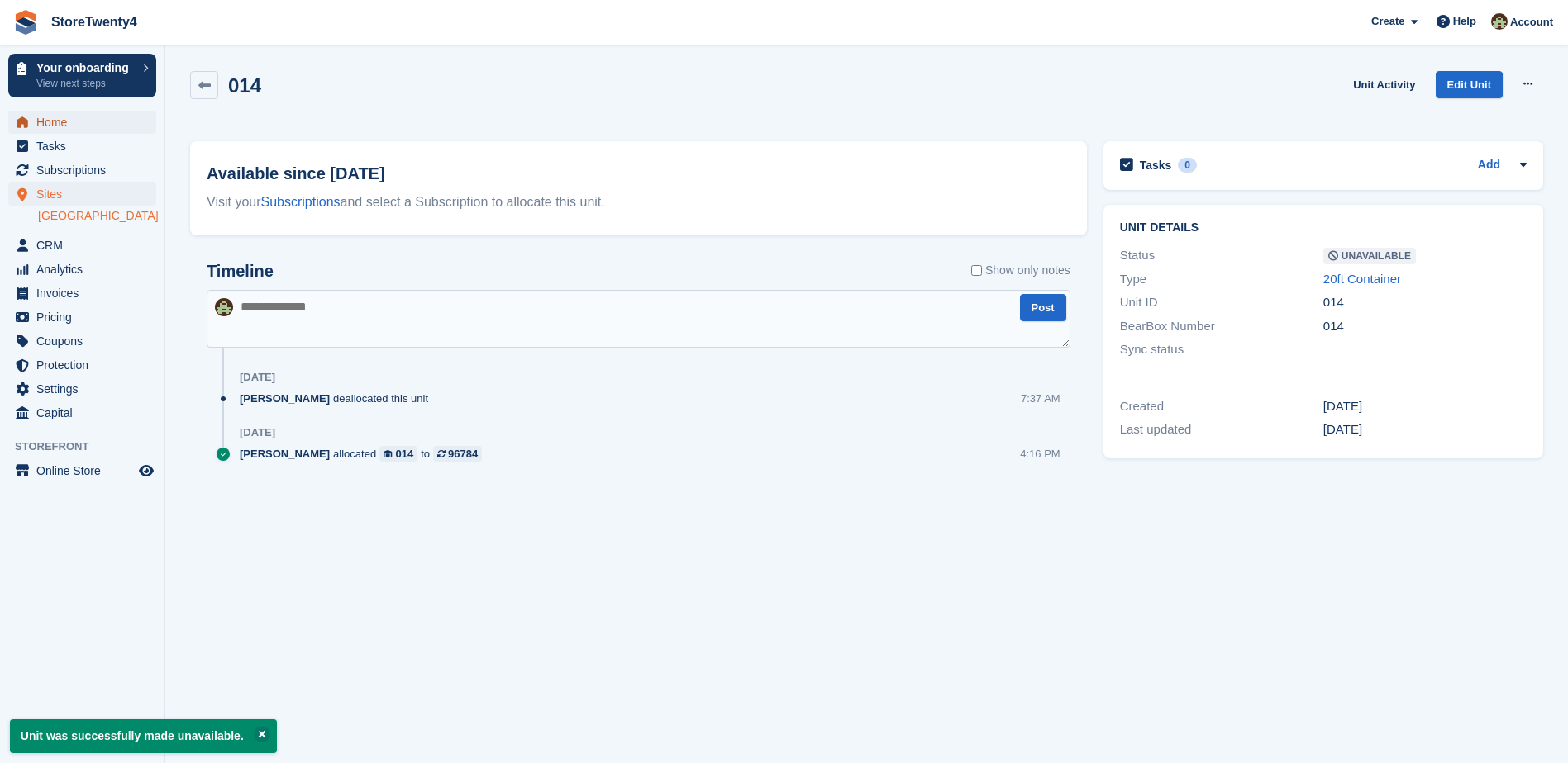
click at [67, 123] on span "Home" at bounding box center [86, 122] width 99 height 24
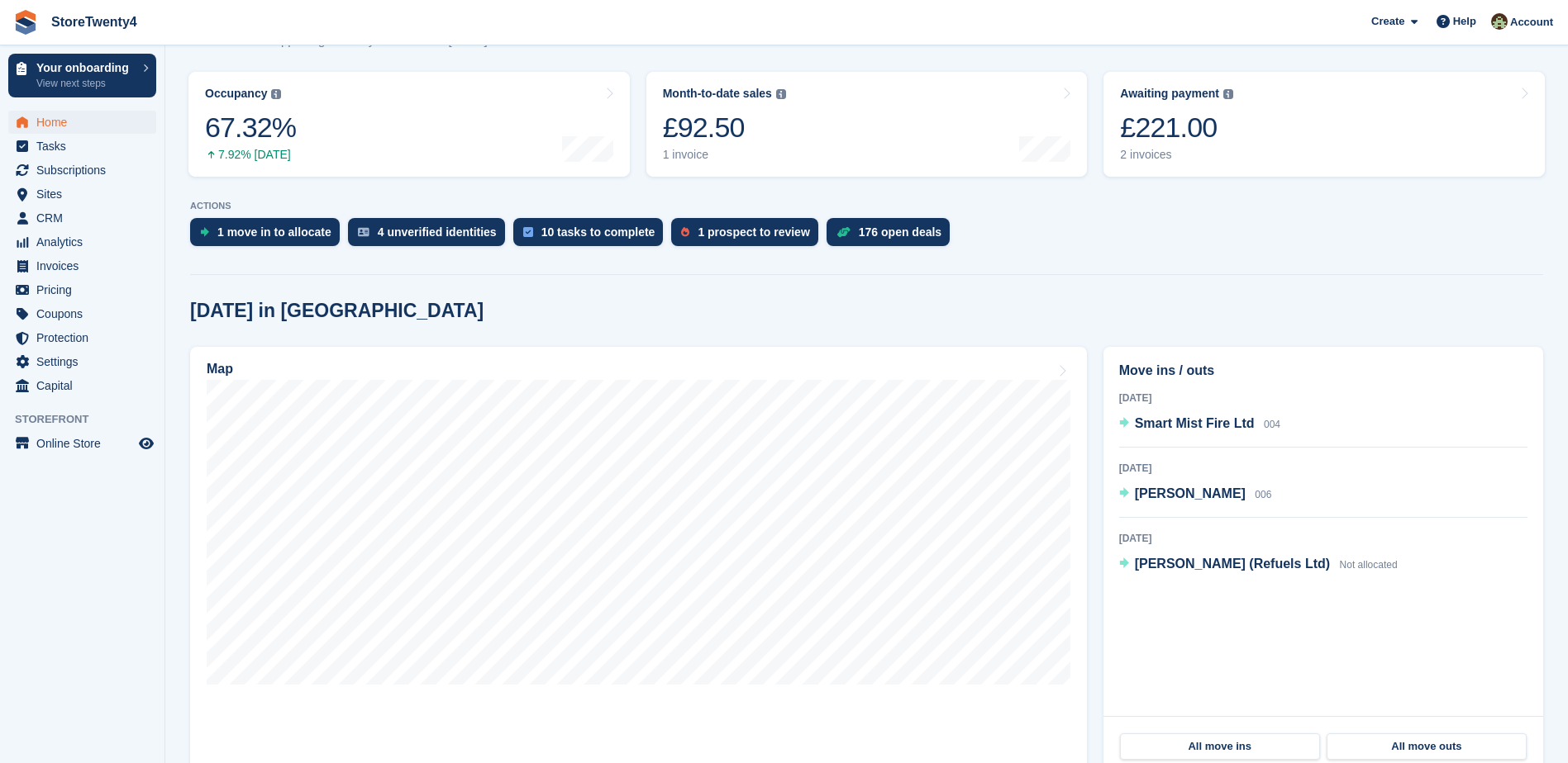
scroll to position [248, 0]
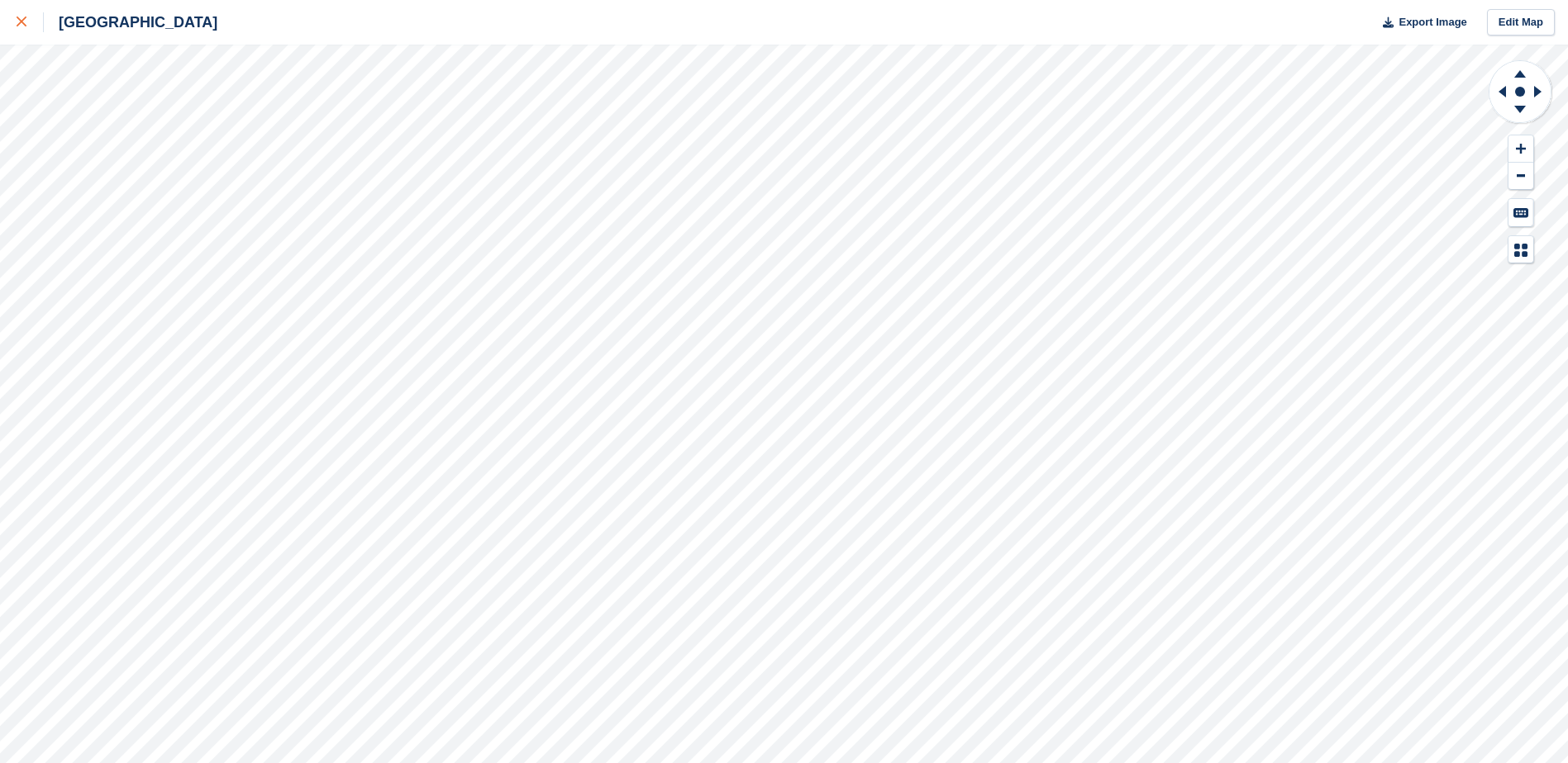
click at [22, 24] on icon at bounding box center [21, 21] width 10 height 10
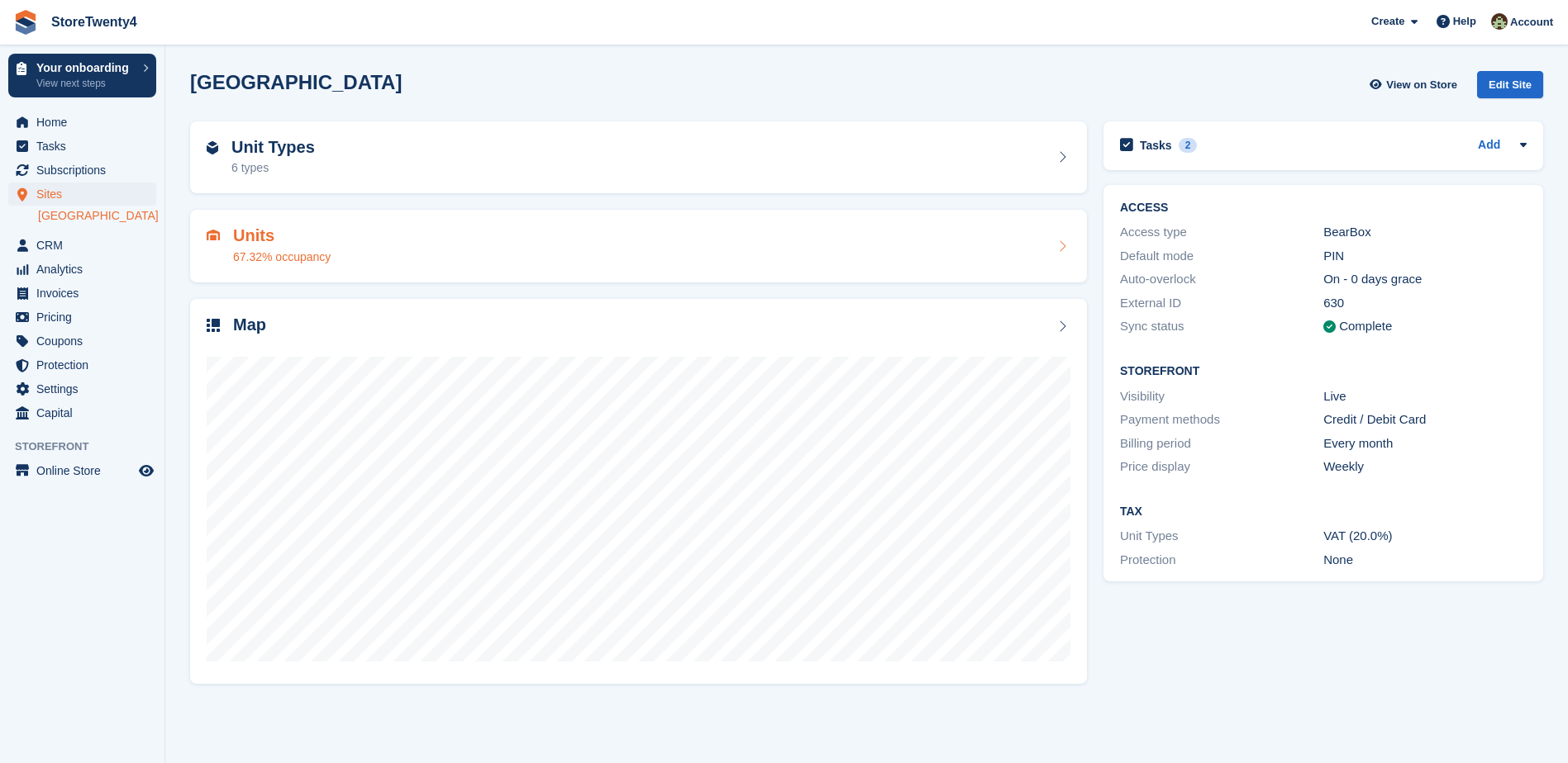
click at [285, 233] on h2 "Units" at bounding box center [282, 235] width 98 height 19
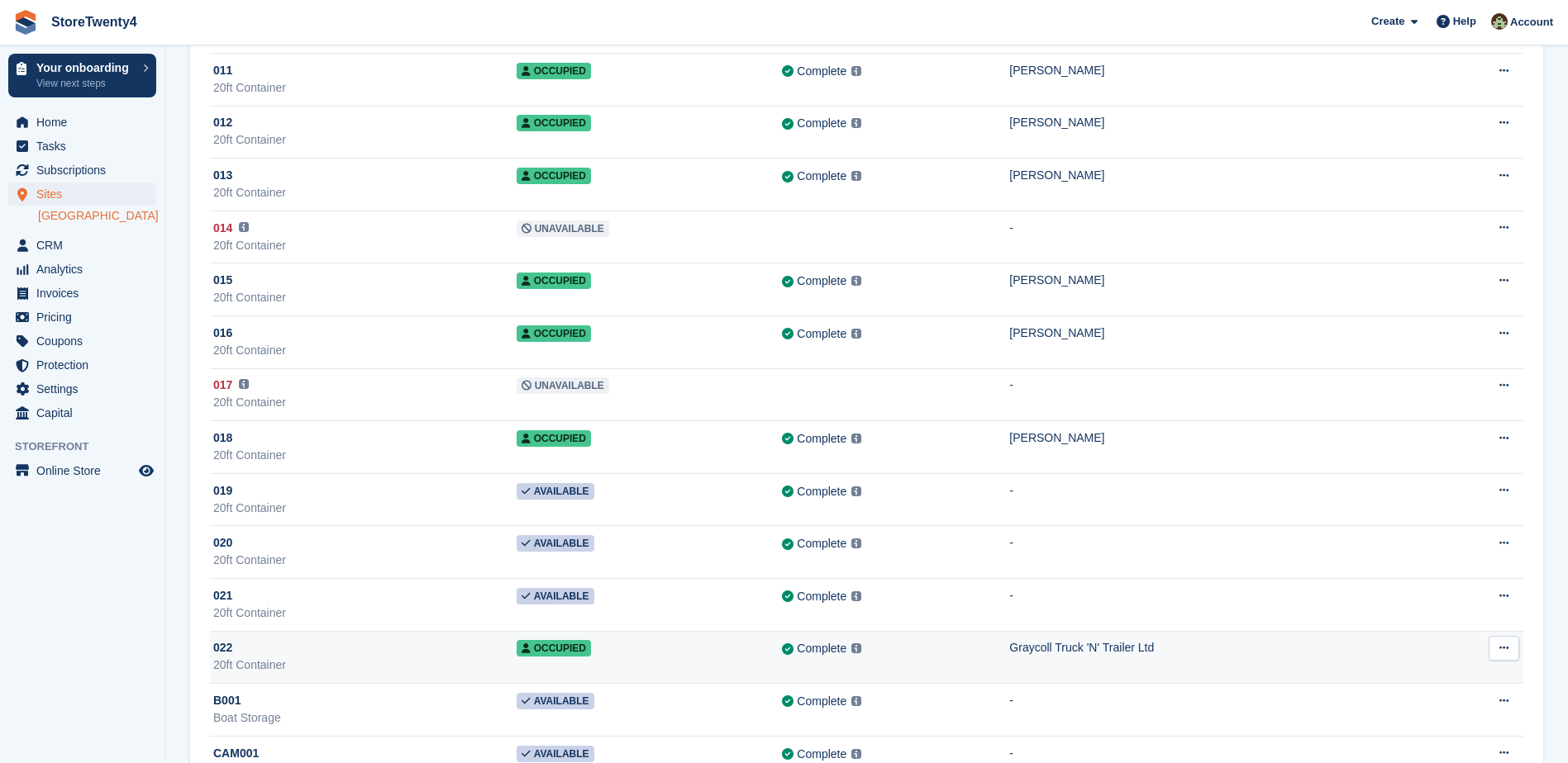
scroll to position [661, 0]
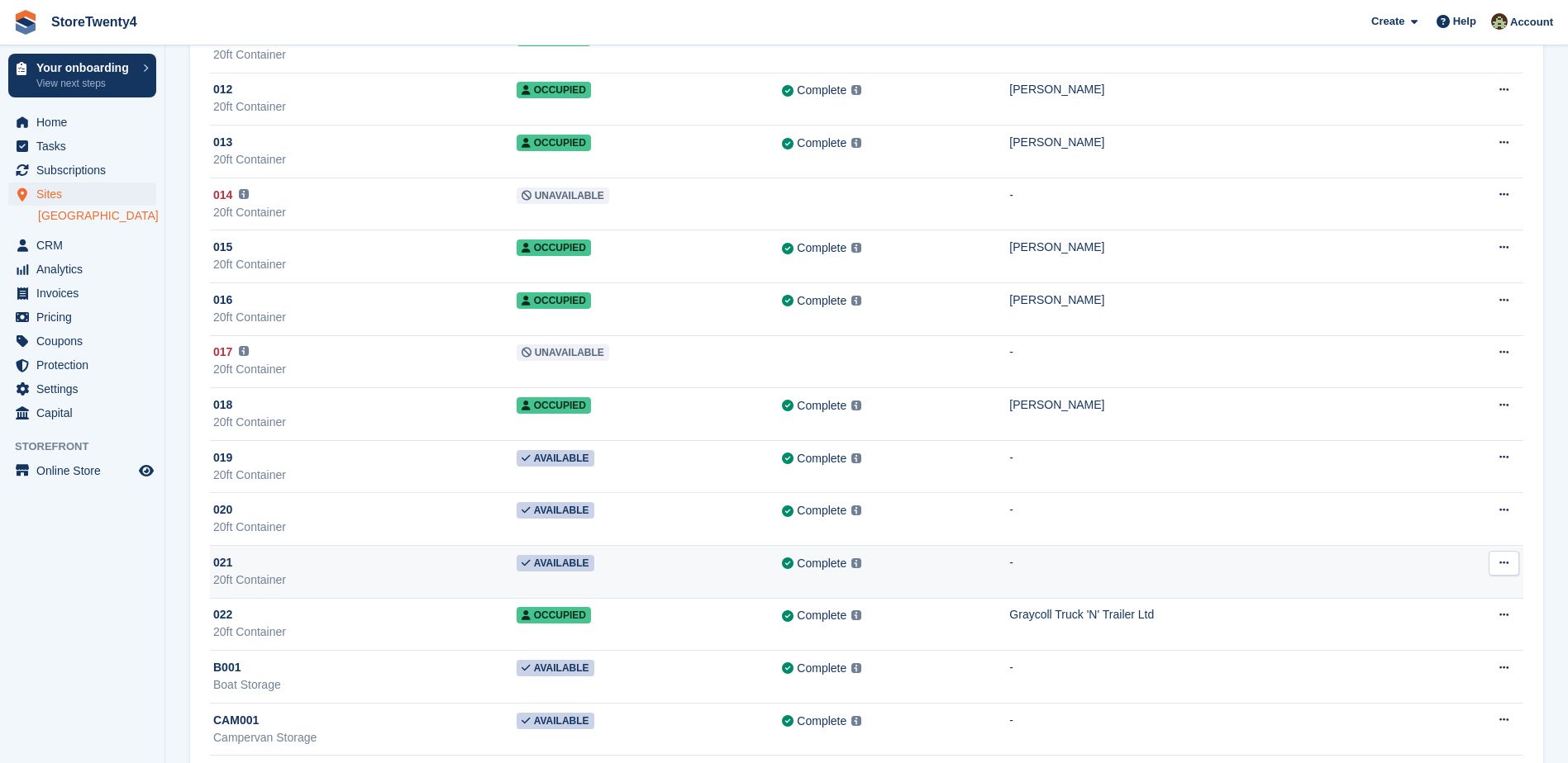
click at [598, 564] on td "Available" at bounding box center [649, 571] width 266 height 52
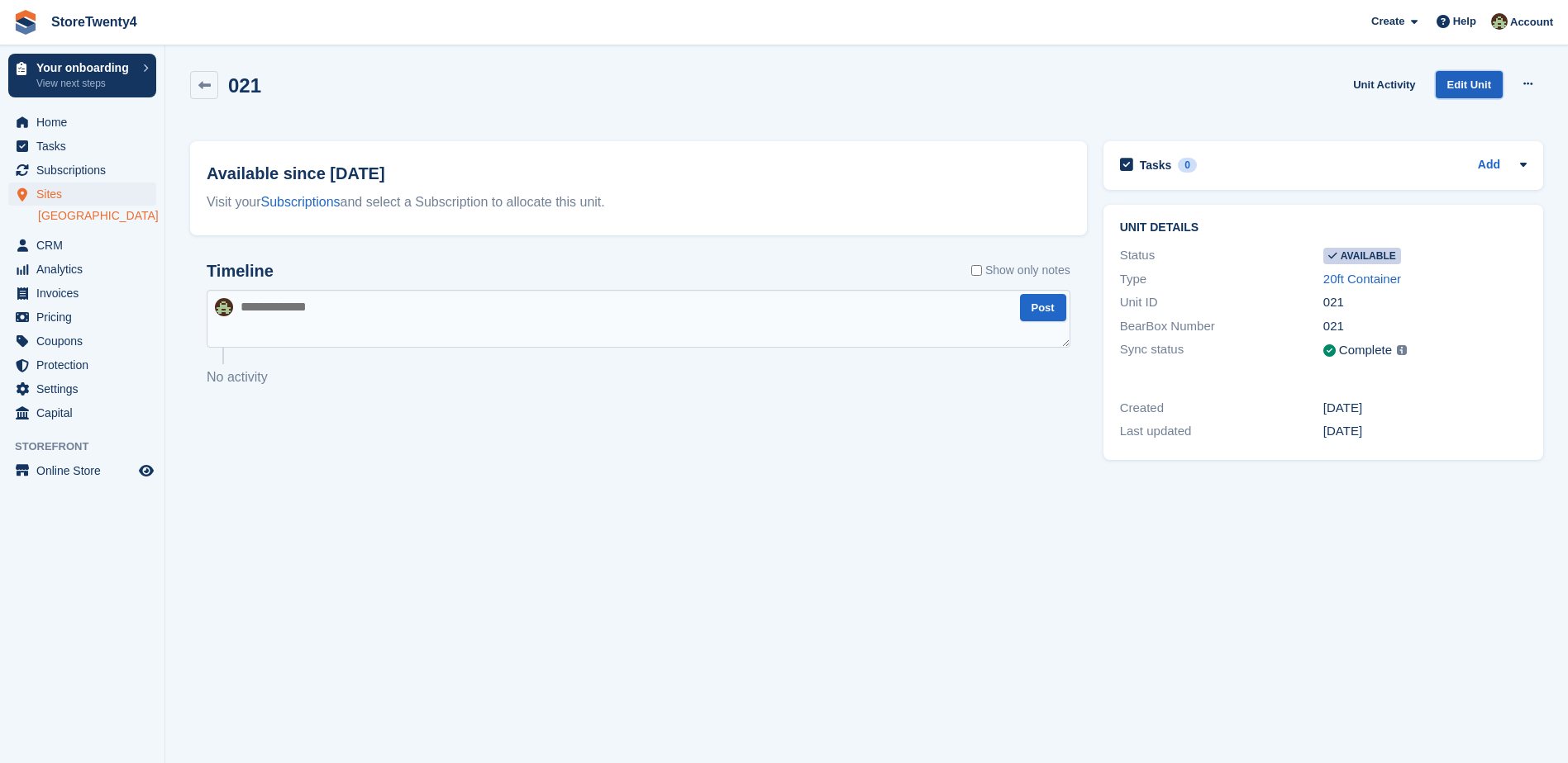
click at [1482, 84] on link "Edit Unit" at bounding box center [1469, 85] width 67 height 27
click at [1535, 80] on button at bounding box center [1527, 84] width 31 height 24
click at [1446, 120] on p "Make unavailable" at bounding box center [1463, 117] width 144 height 22
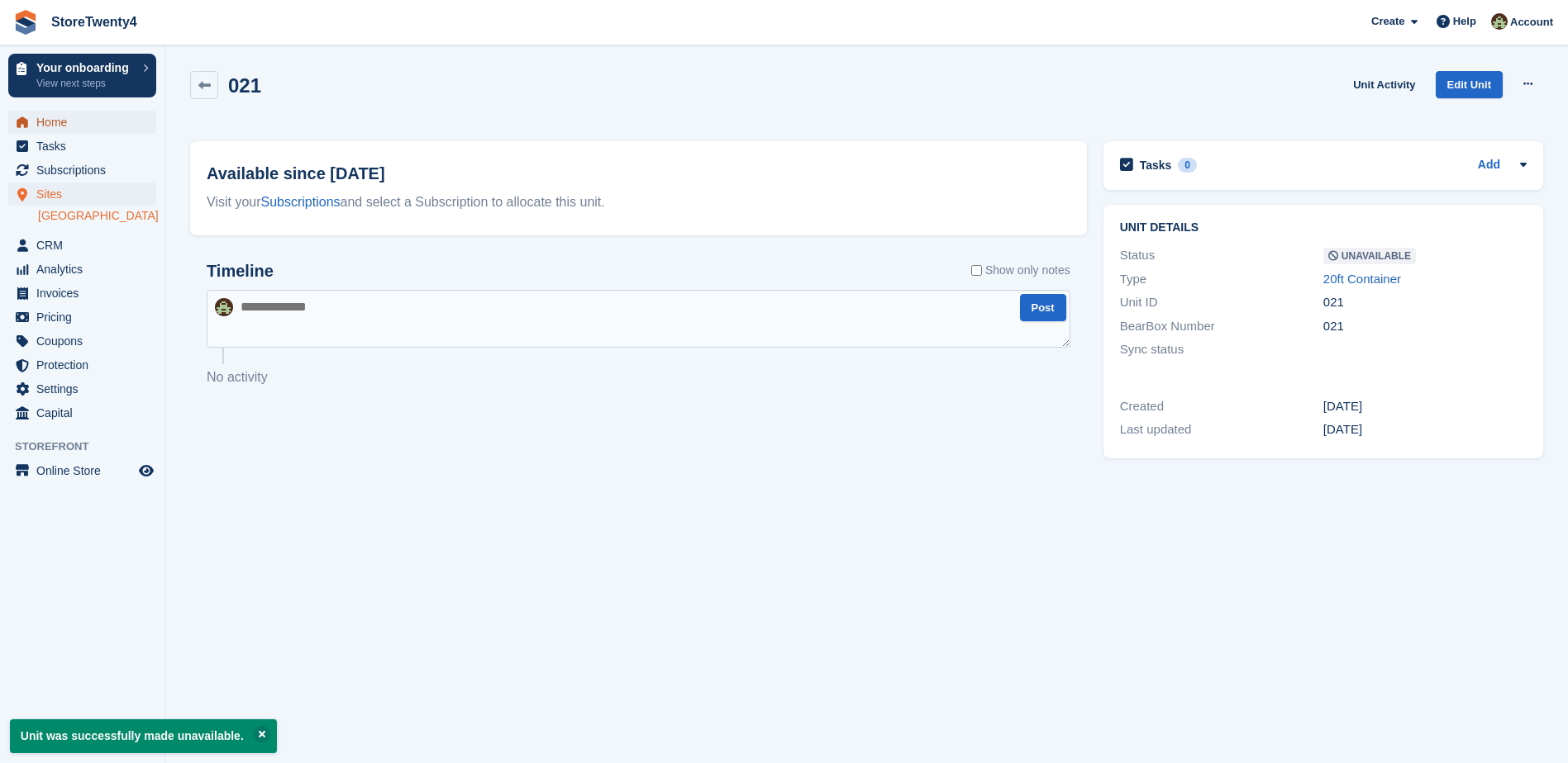
click at [43, 121] on span "Home" at bounding box center [86, 122] width 99 height 24
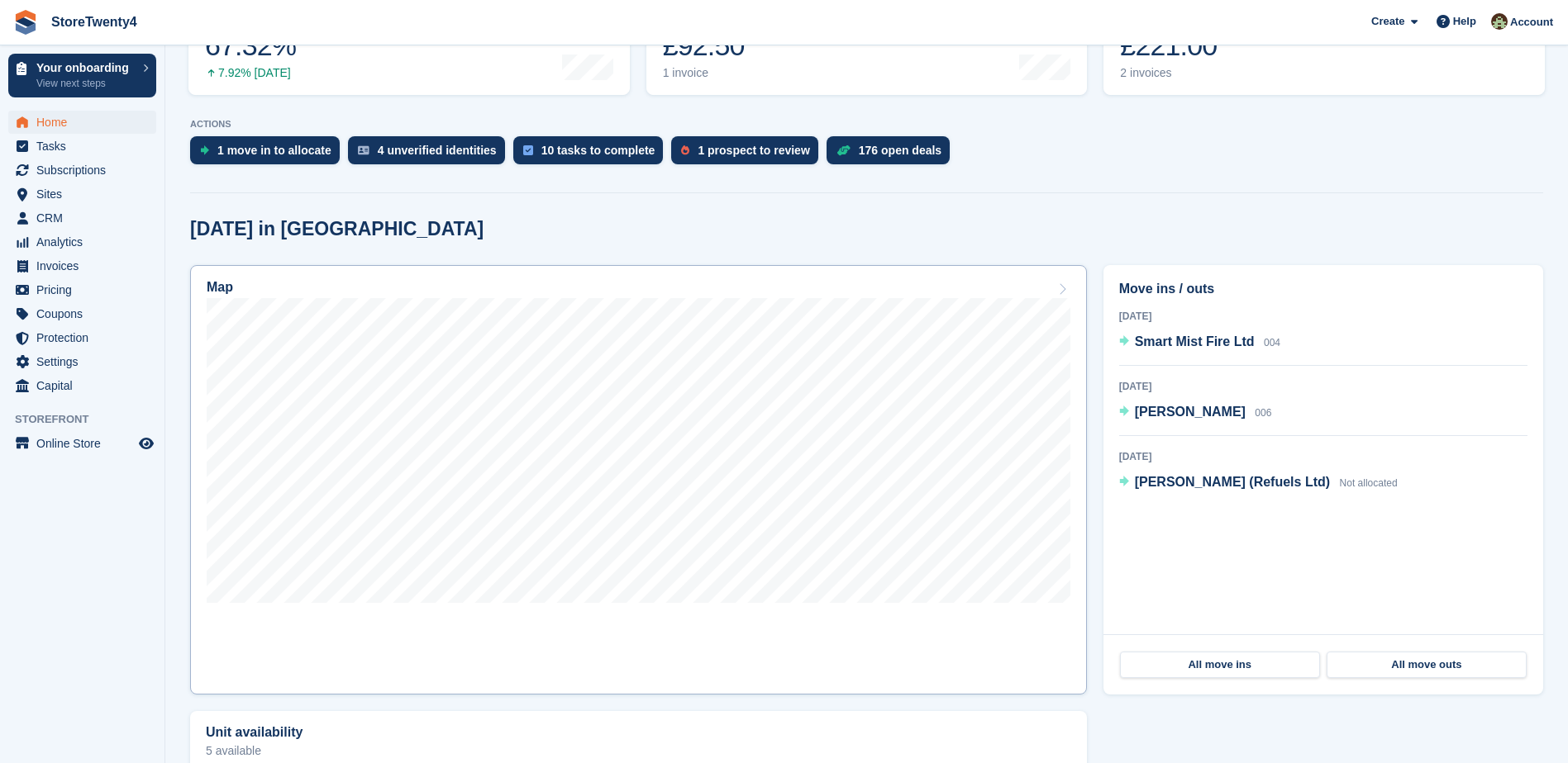
scroll to position [331, 0]
